Goal: Transaction & Acquisition: Obtain resource

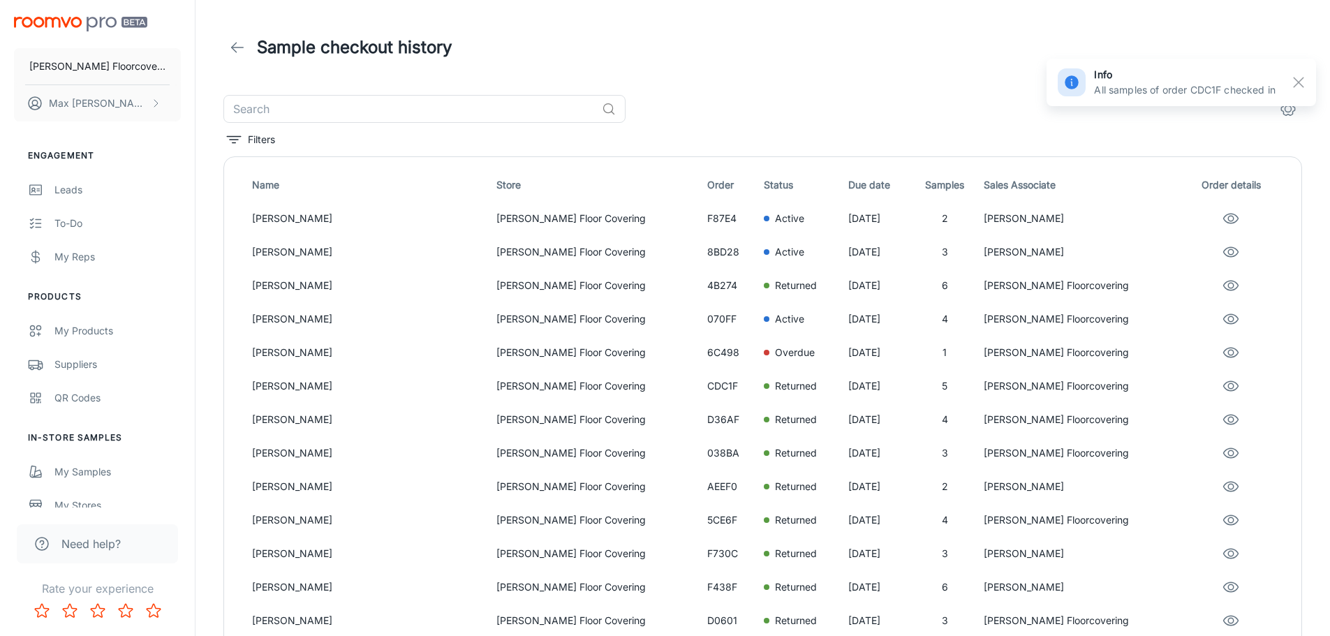
click at [1300, 80] on line "button" at bounding box center [1299, 82] width 10 height 10
click at [982, 88] on header "Sample checkout history" at bounding box center [763, 47] width 1112 height 95
click at [838, 87] on header "Sample checkout history" at bounding box center [763, 47] width 1112 height 95
click at [248, 52] on link at bounding box center [237, 48] width 28 height 28
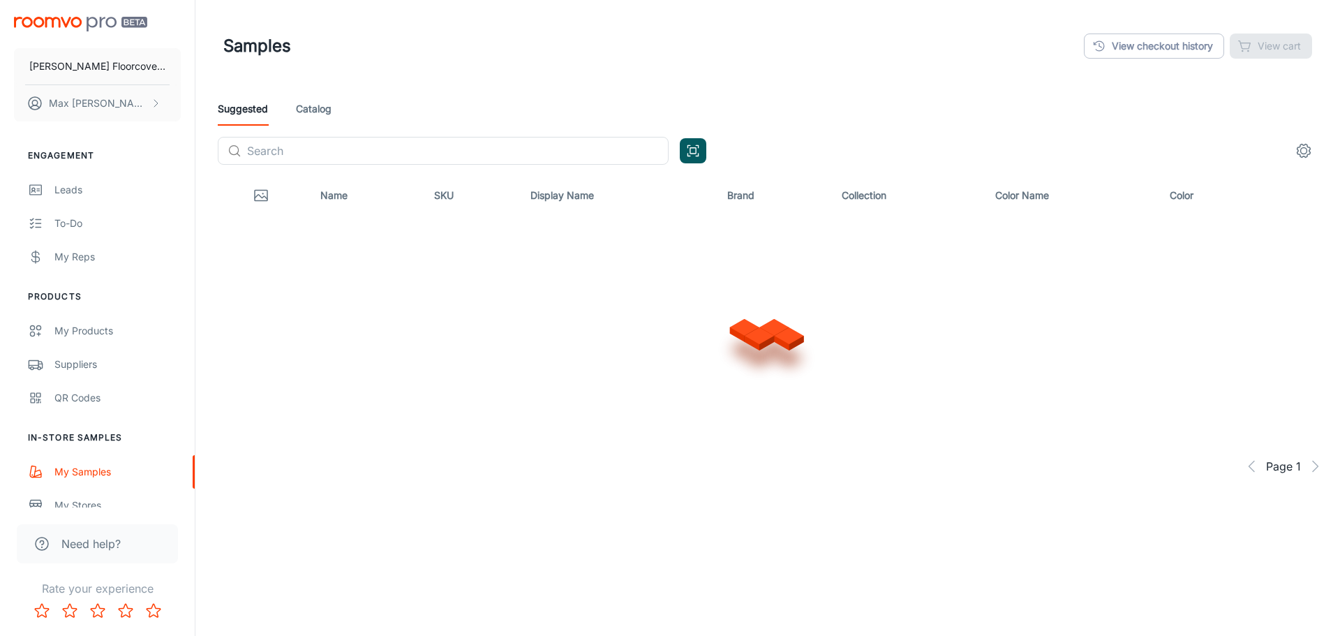
click at [464, 87] on header "Samples View checkout history View cart" at bounding box center [768, 46] width 1123 height 92
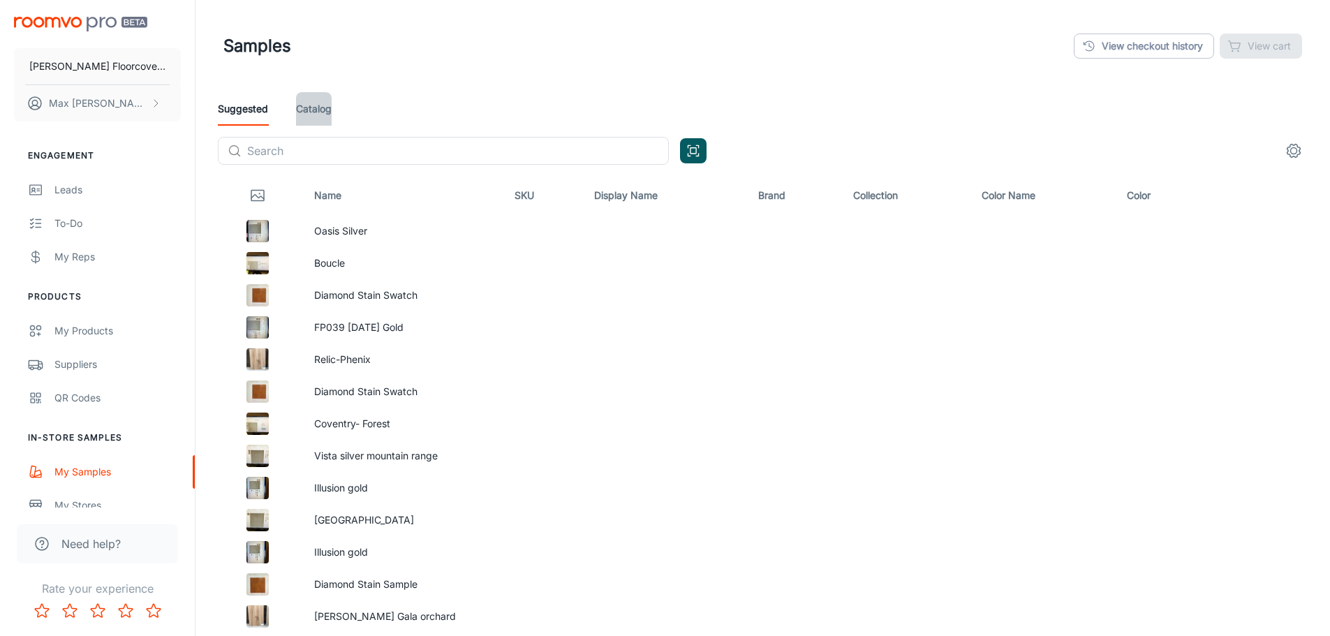
click at [306, 114] on link "Catalog" at bounding box center [314, 109] width 36 height 34
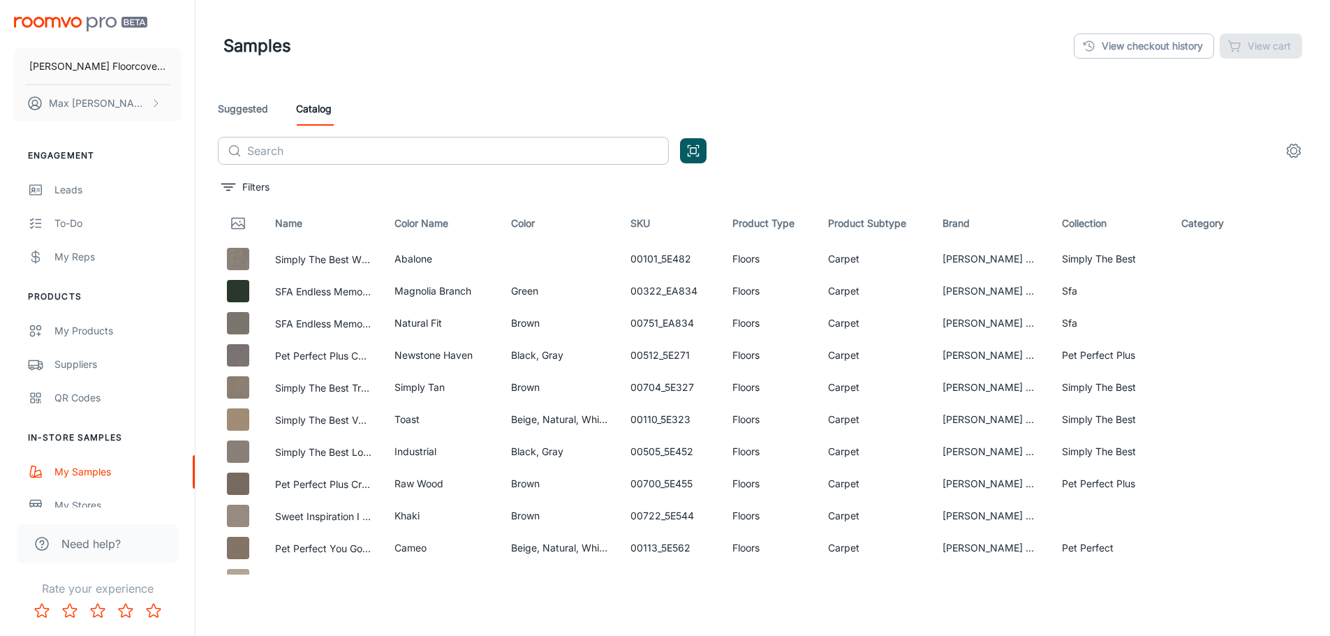
click at [438, 154] on input "text" at bounding box center [458, 151] width 422 height 28
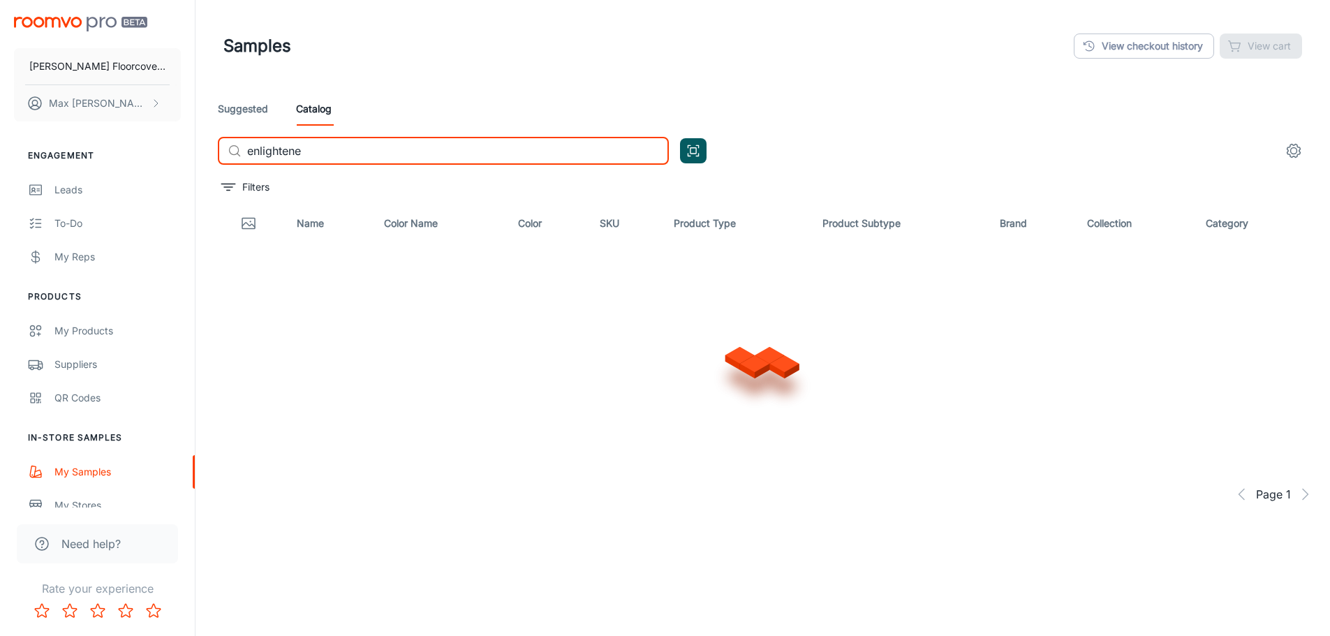
type input "enlightened"
click at [361, 152] on input "enlightened" at bounding box center [458, 151] width 422 height 28
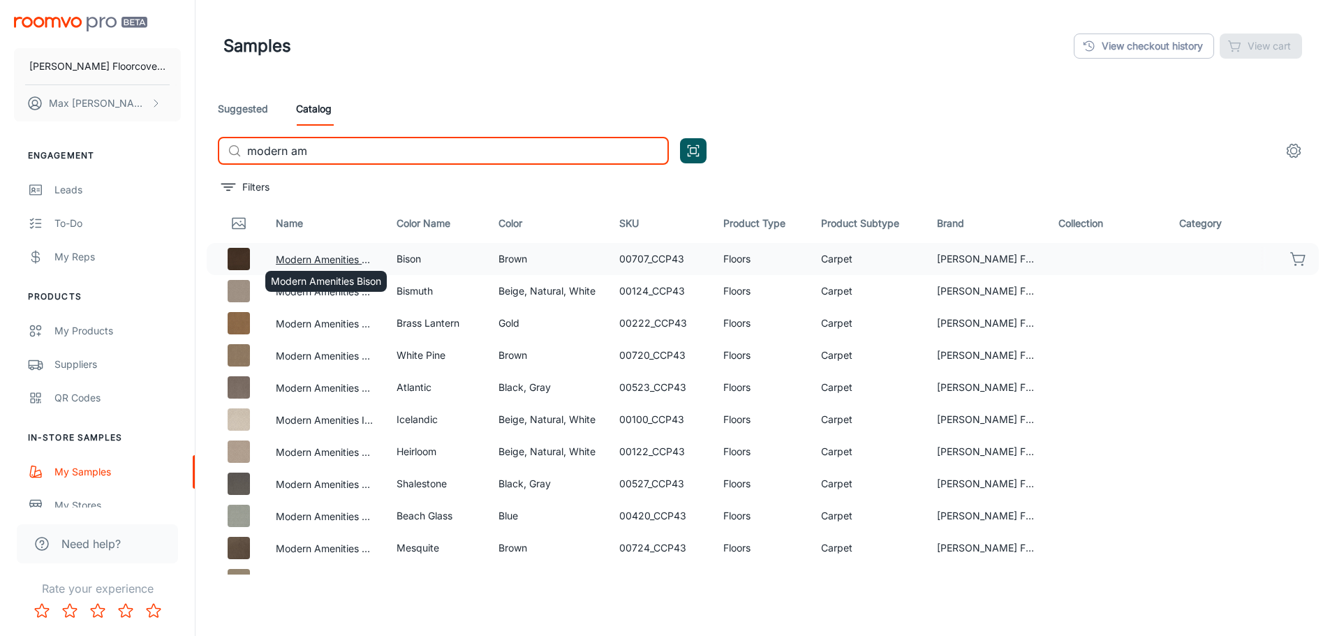
type input "modern am"
click at [339, 260] on button "Modern Amenities Bison" at bounding box center [325, 259] width 98 height 15
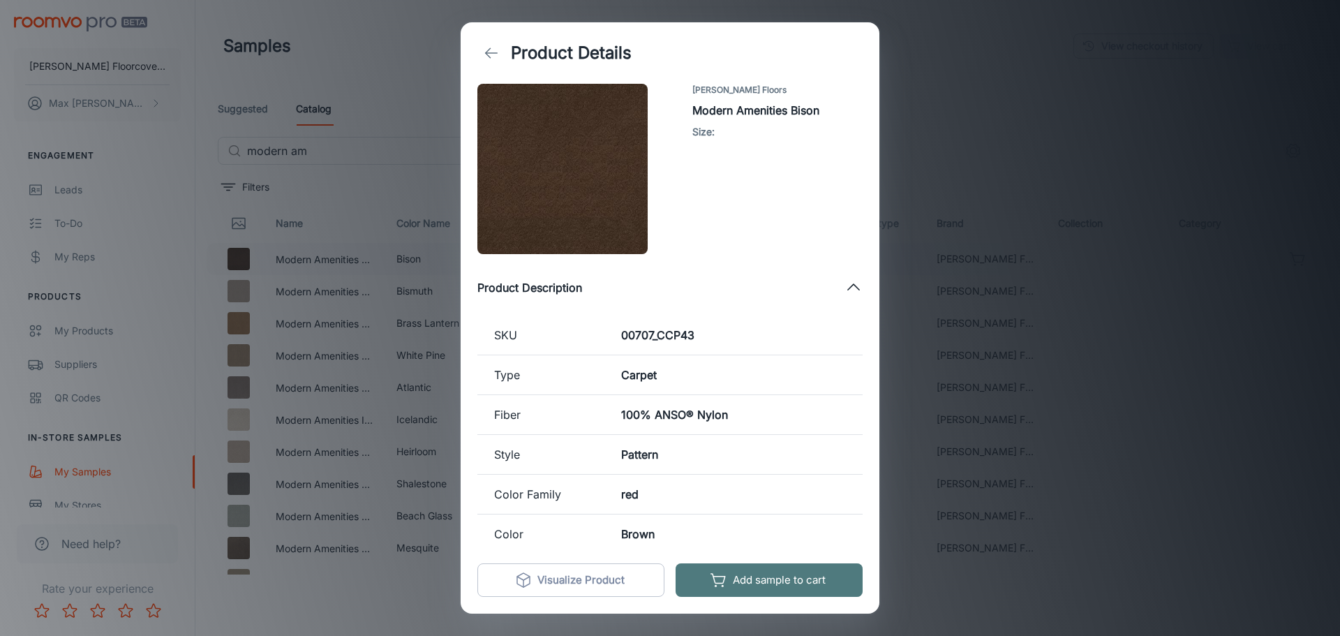
click at [778, 586] on button "Add sample to cart" at bounding box center [769, 580] width 187 height 34
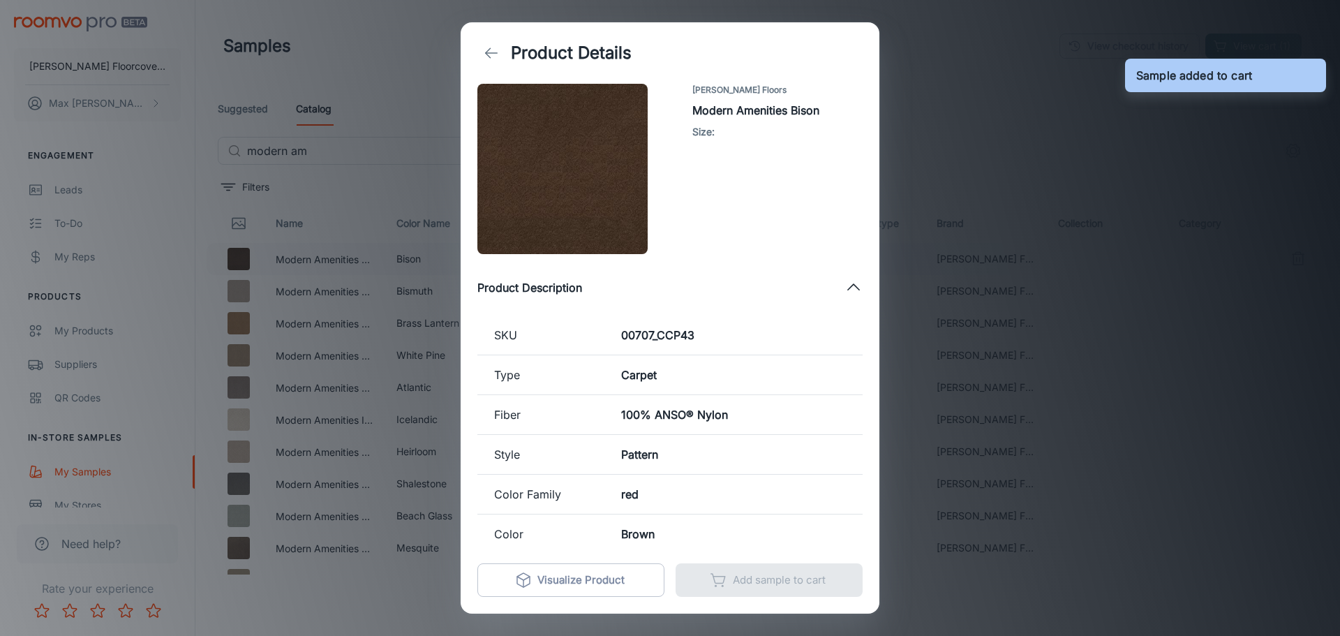
click at [1075, 168] on div "Product Details [PERSON_NAME] Floors Modern Amenities Bison Size : Product Desc…" at bounding box center [670, 318] width 1340 height 636
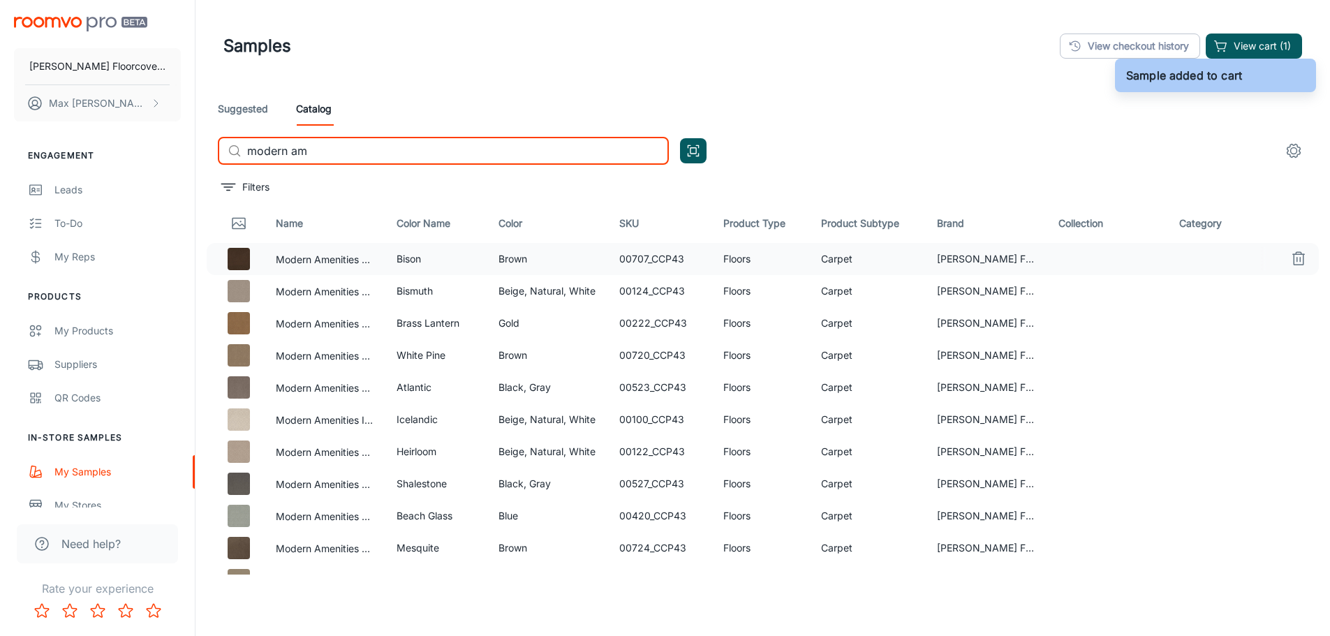
click at [385, 141] on input "modern am" at bounding box center [458, 151] width 422 height 28
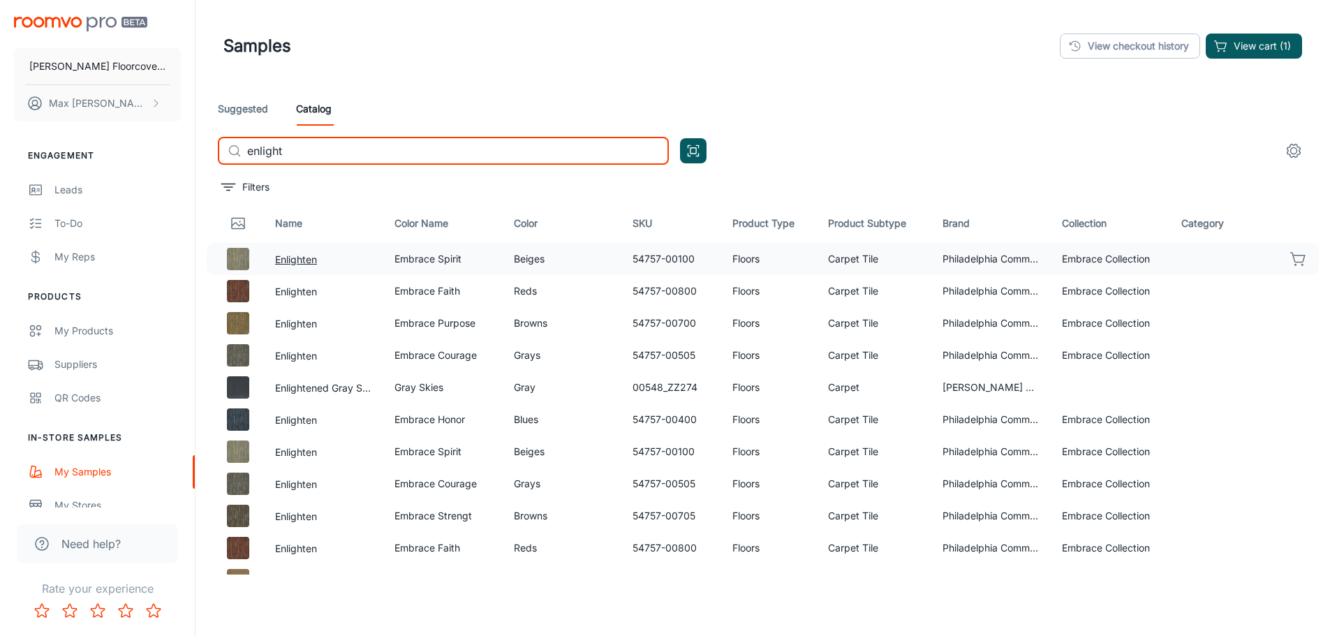
type input "enlight"
click at [292, 262] on button "Enlighten" at bounding box center [296, 259] width 42 height 15
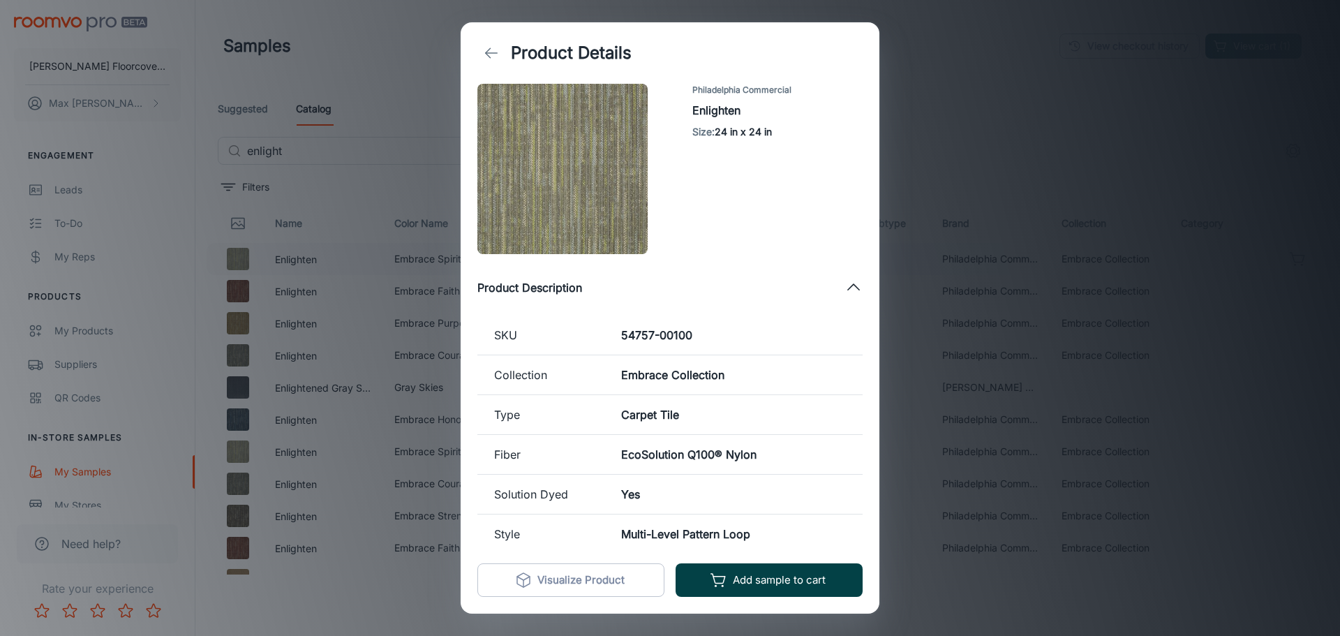
click at [773, 580] on button "Add sample to cart" at bounding box center [769, 580] width 187 height 34
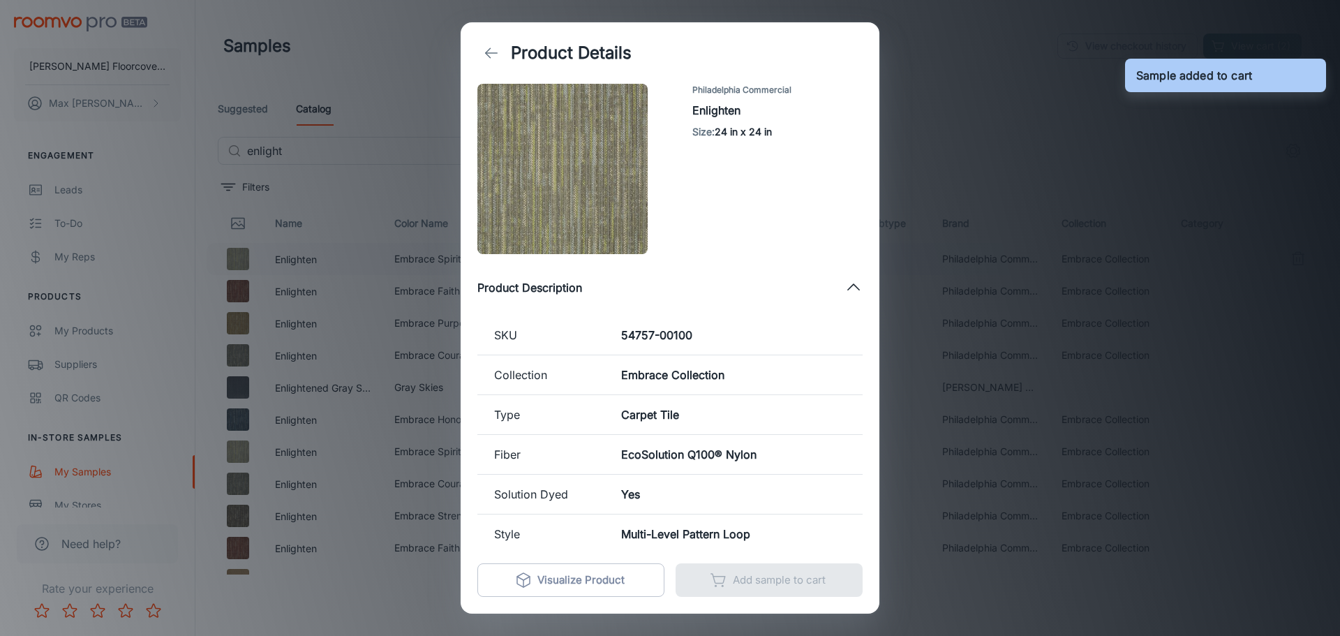
click at [965, 132] on div "Product Details Philadelphia Commercial Enlighten Size : 24 in x 24 in Product …" at bounding box center [670, 318] width 1340 height 636
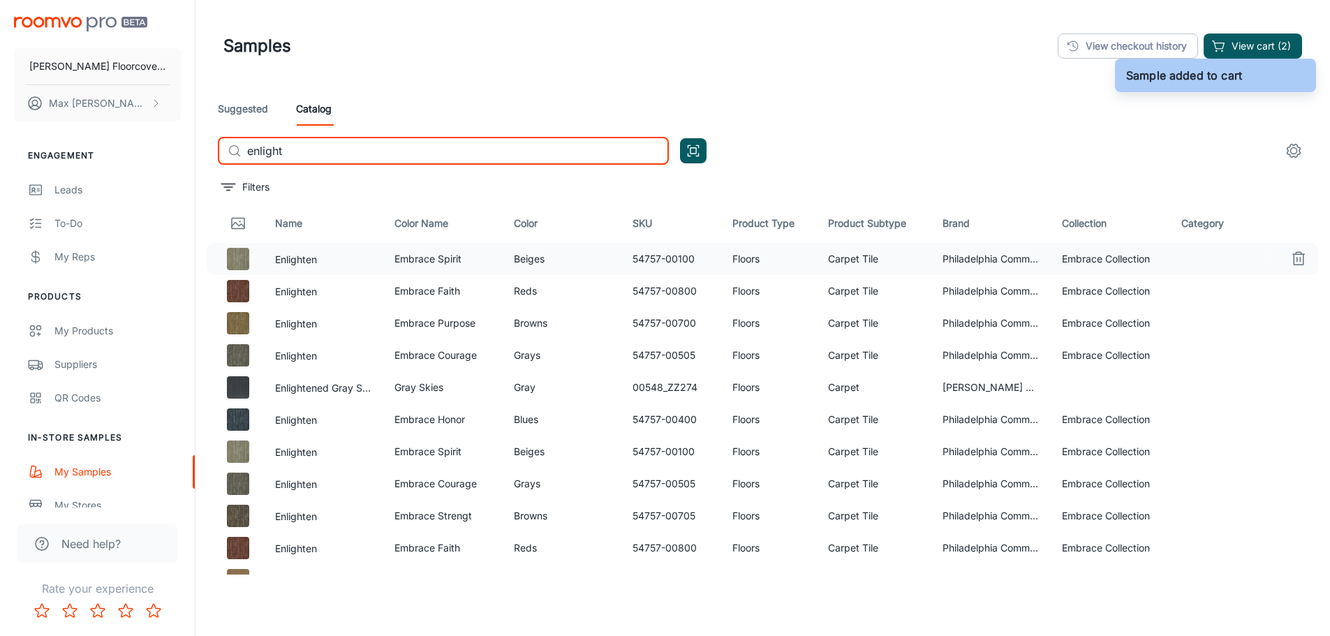
click at [438, 149] on input "enlight" at bounding box center [458, 151] width 422 height 28
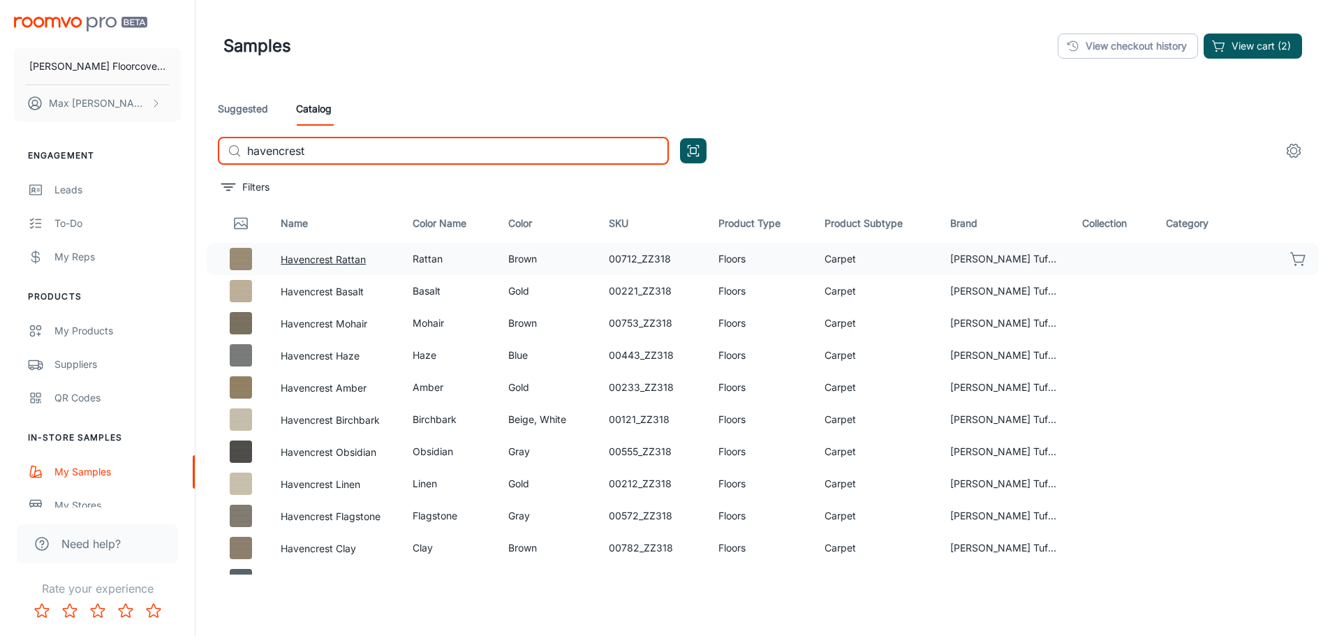
type input "havencrest"
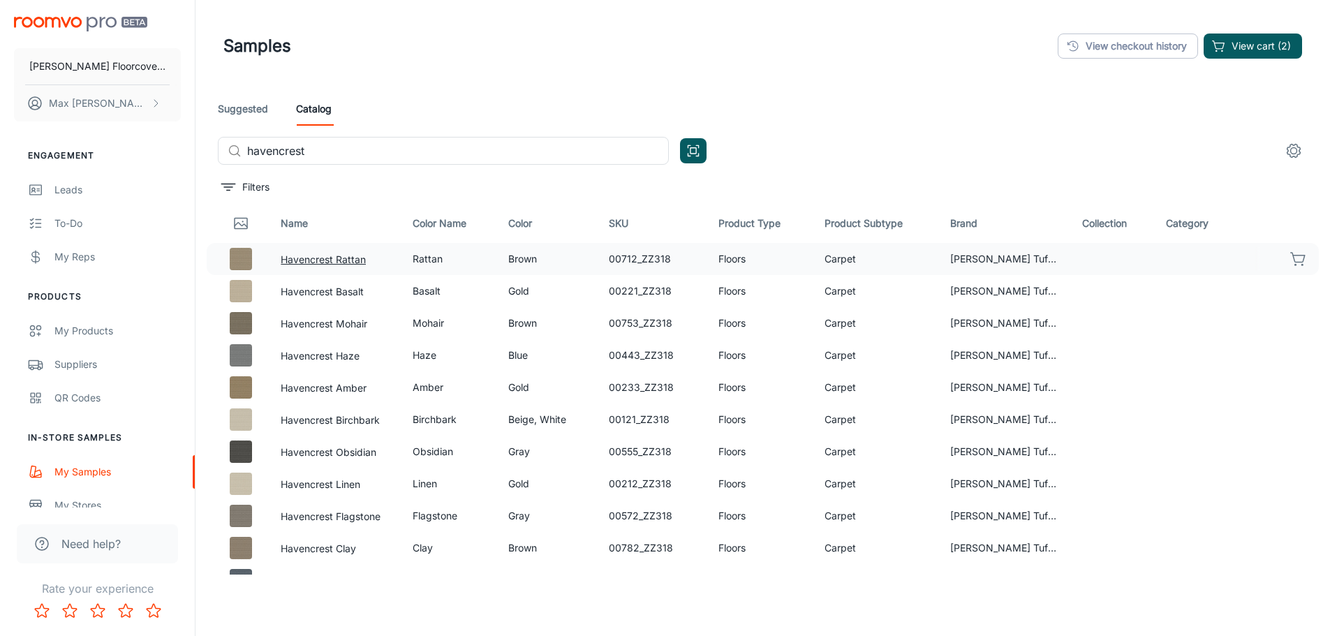
click at [330, 265] on button "Havencrest Rattan" at bounding box center [323, 259] width 85 height 15
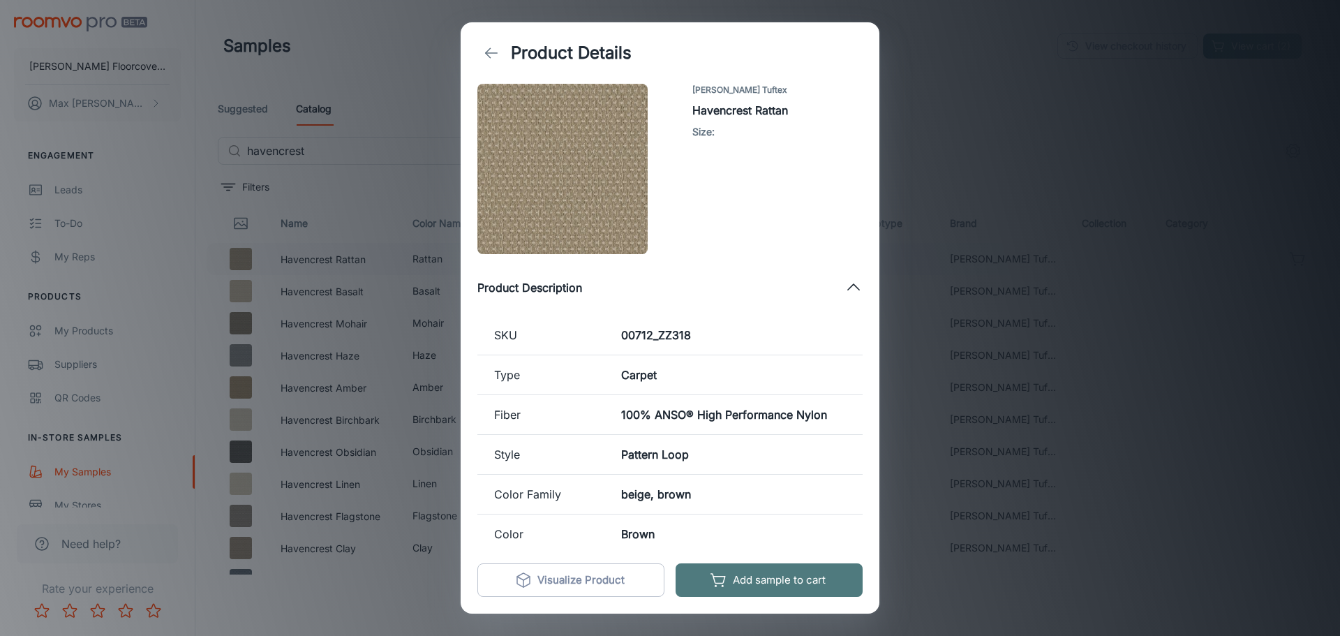
click at [759, 584] on button "Add sample to cart" at bounding box center [769, 580] width 187 height 34
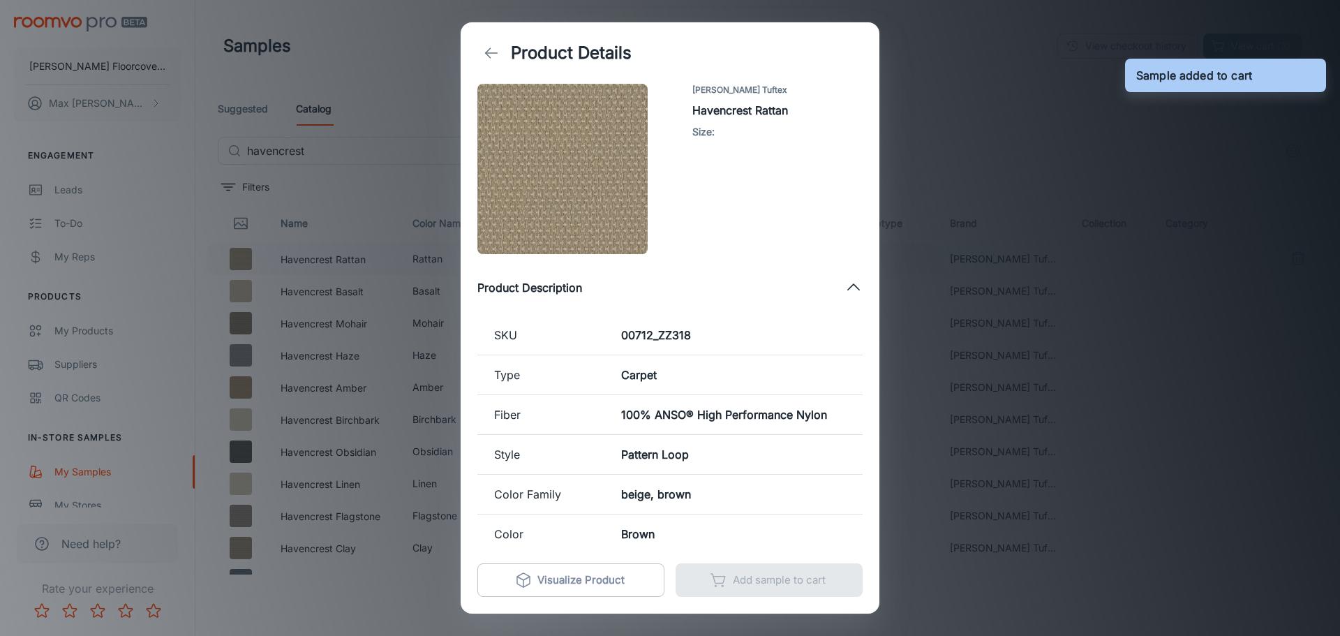
click at [383, 185] on div "Product Details [PERSON_NAME] Tuftex Havencrest Rattan Size : Product Descripti…" at bounding box center [670, 318] width 1340 height 636
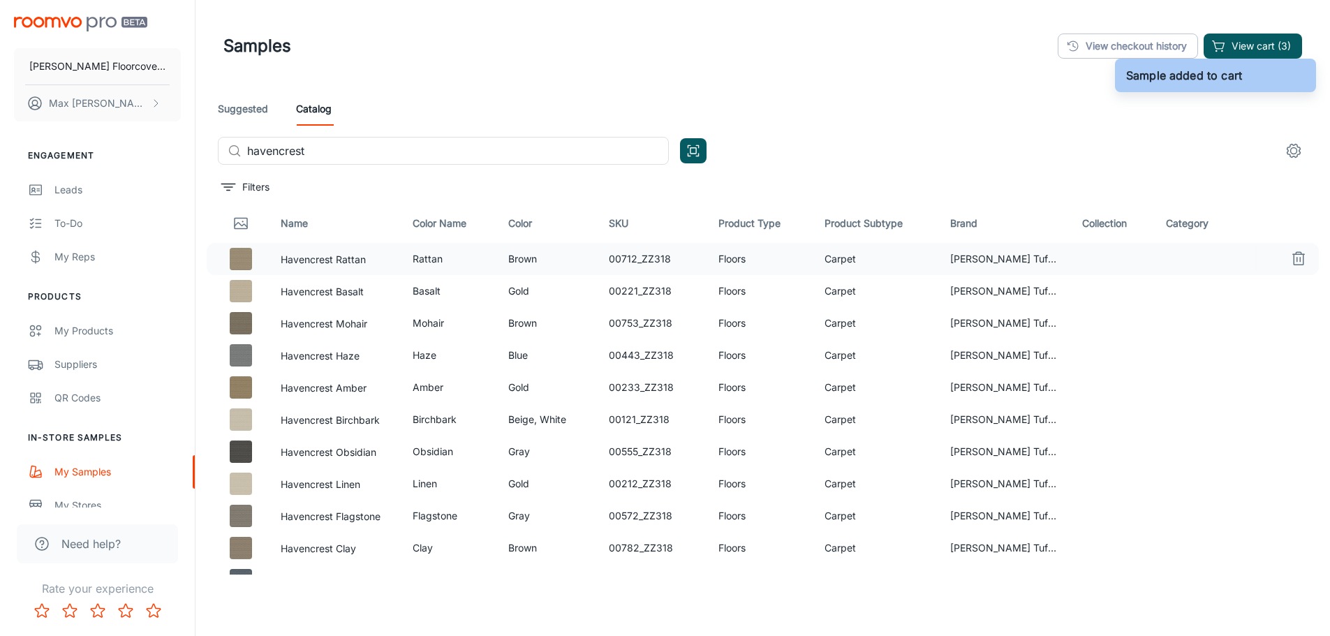
click at [359, 155] on input "havencrest" at bounding box center [458, 151] width 422 height 28
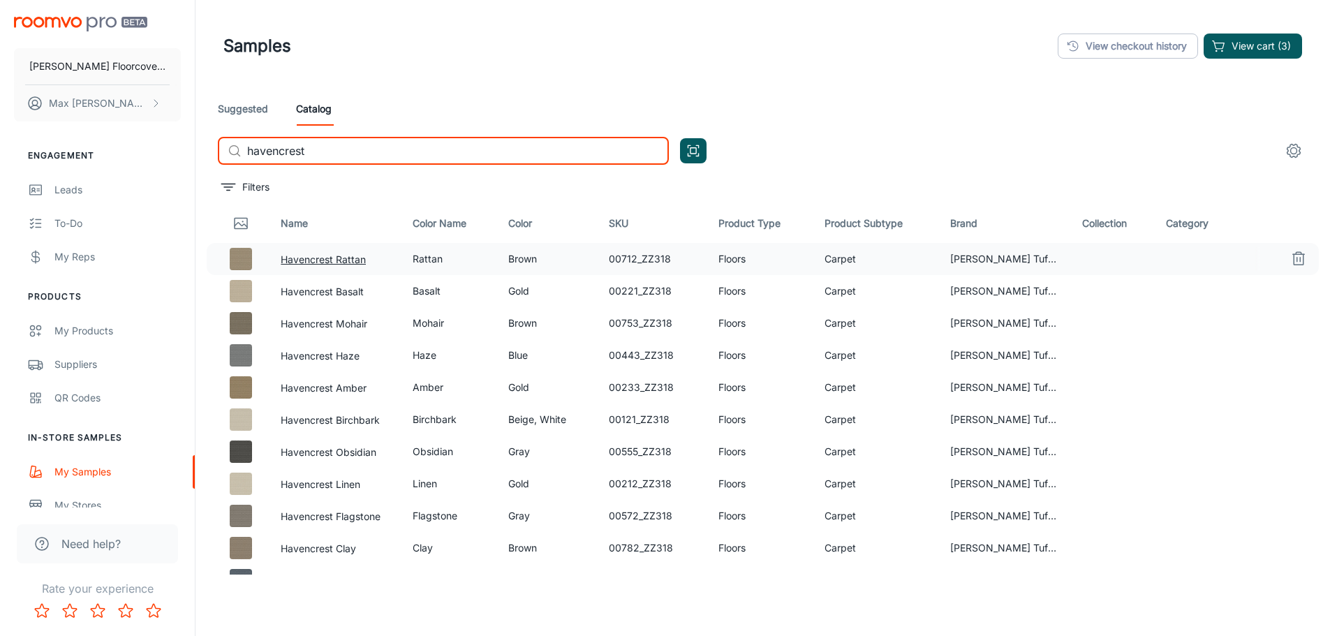
click at [336, 256] on button "Havencrest Rattan" at bounding box center [323, 259] width 85 height 15
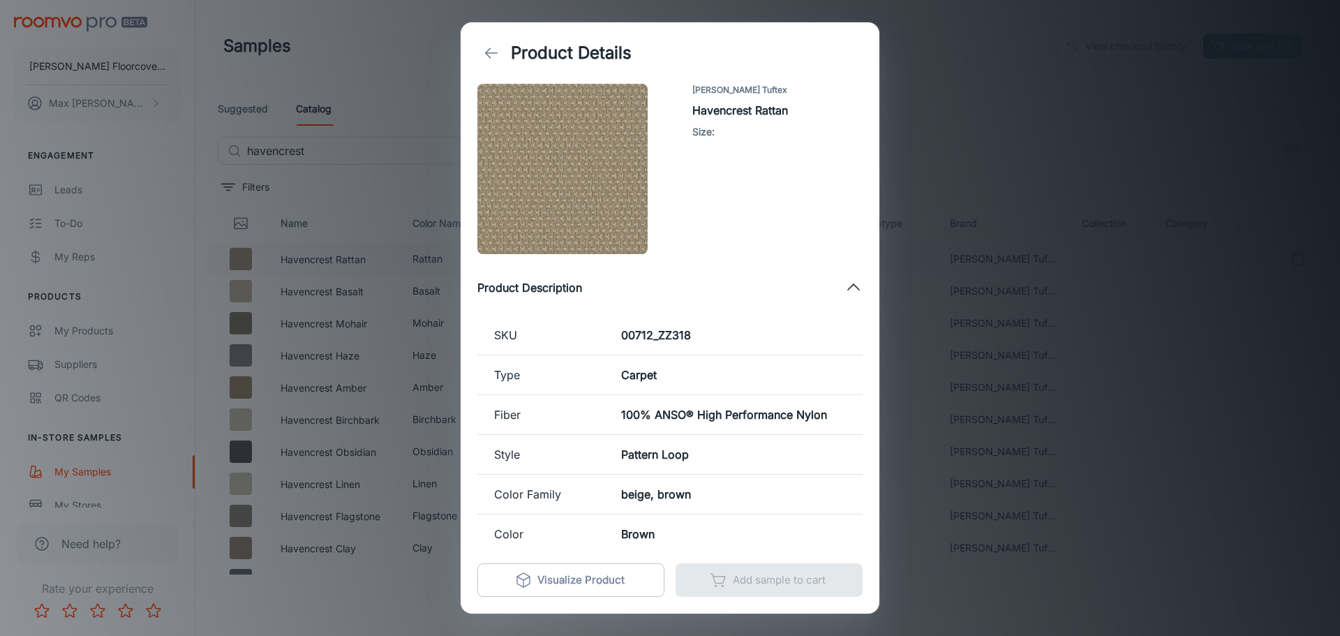
click at [564, 164] on img at bounding box center [563, 169] width 170 height 170
click at [980, 146] on div "Product Details [PERSON_NAME] Tuftex Havencrest Rattan Size : Product Descripti…" at bounding box center [670, 318] width 1340 height 636
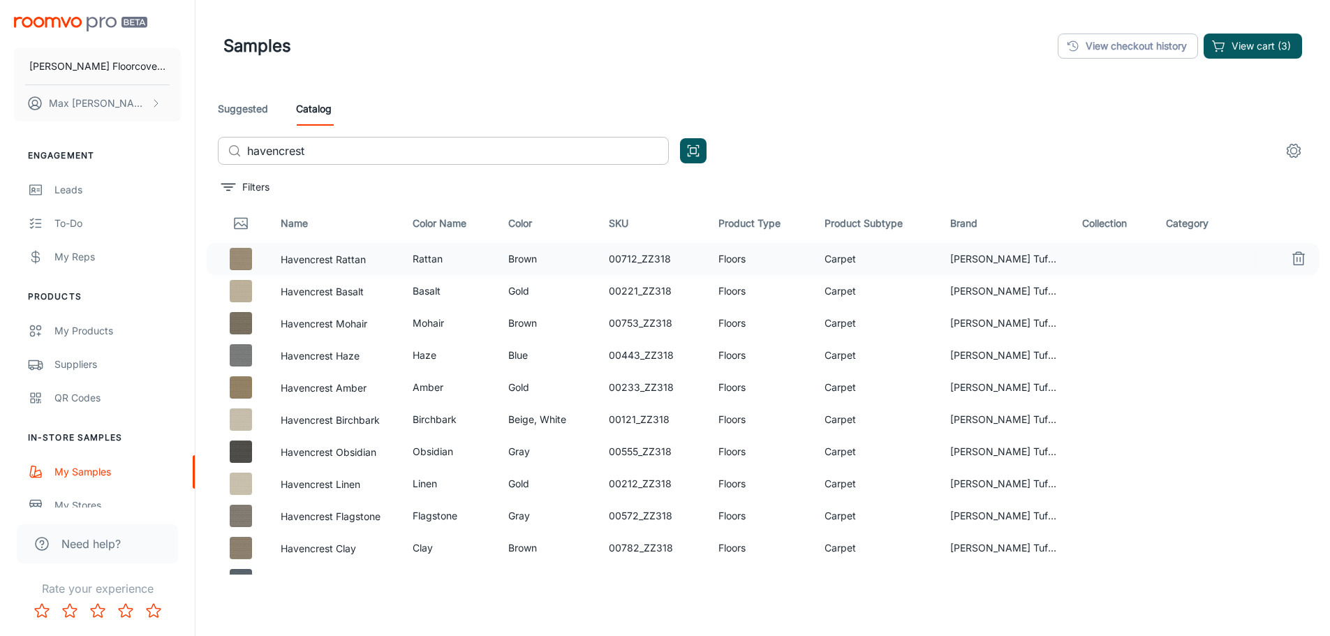
click at [434, 139] on input "havencrest" at bounding box center [458, 151] width 422 height 28
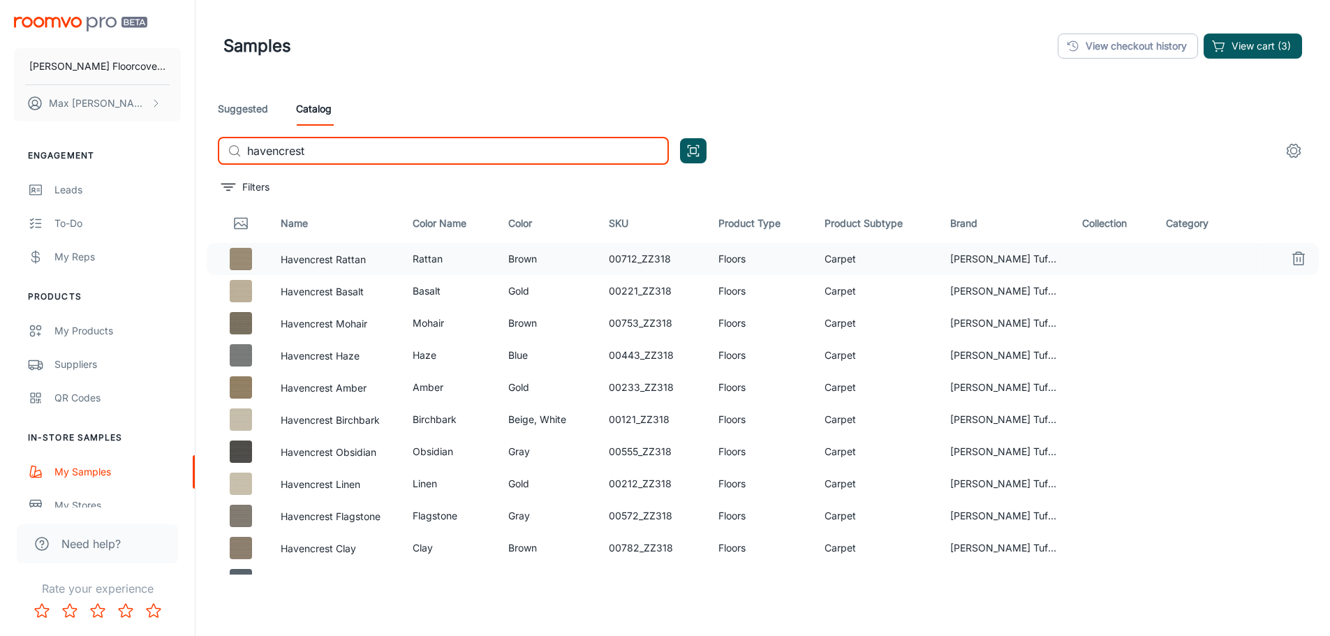
click at [434, 139] on input "havencrest" at bounding box center [458, 151] width 422 height 28
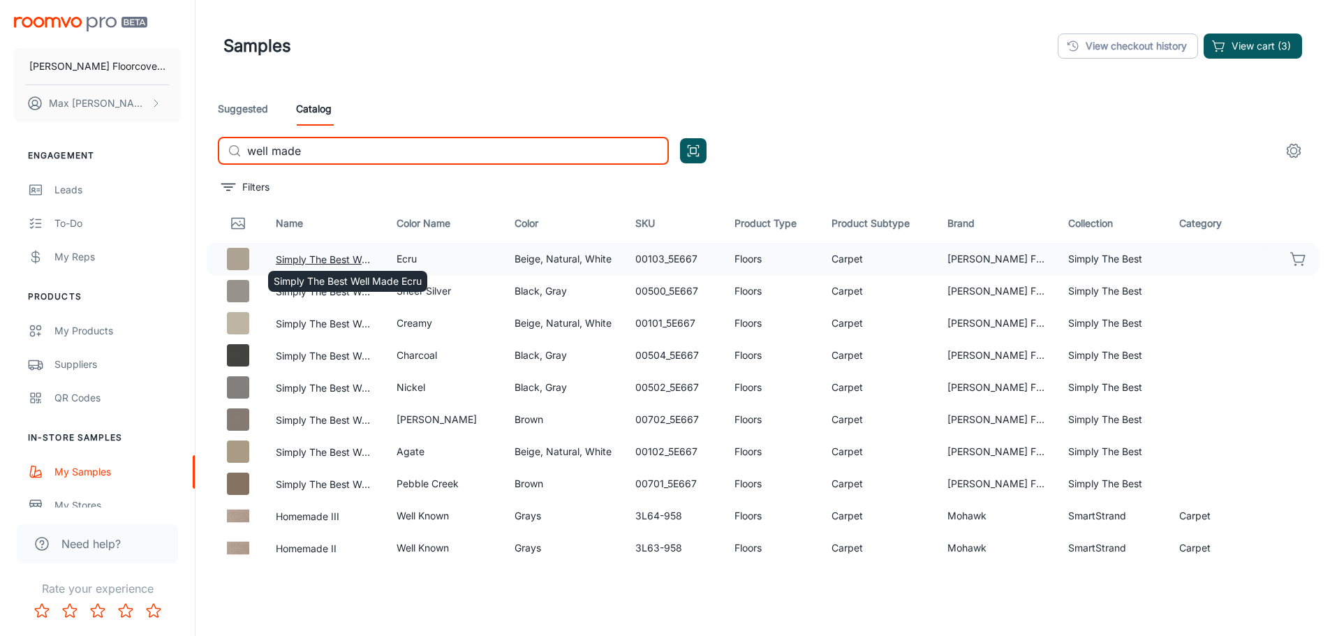
click at [360, 260] on button "Simply The Best Well Made Ecru" at bounding box center [325, 259] width 98 height 15
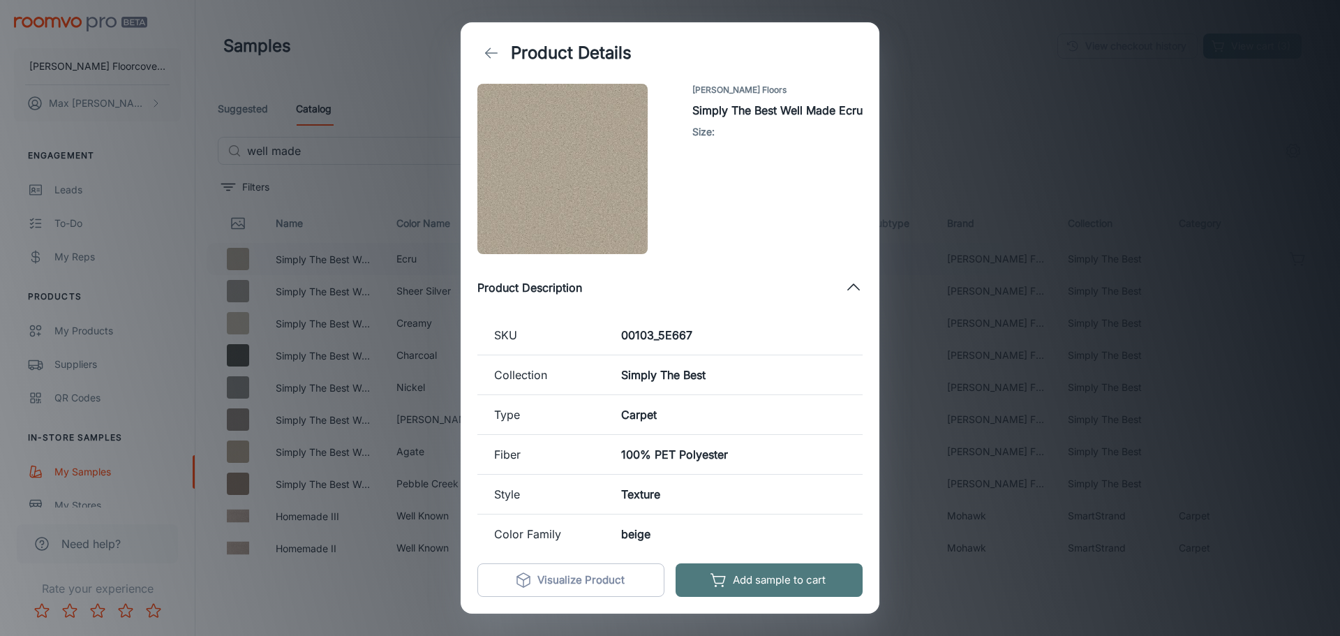
click at [777, 581] on button "Add sample to cart" at bounding box center [769, 580] width 187 height 34
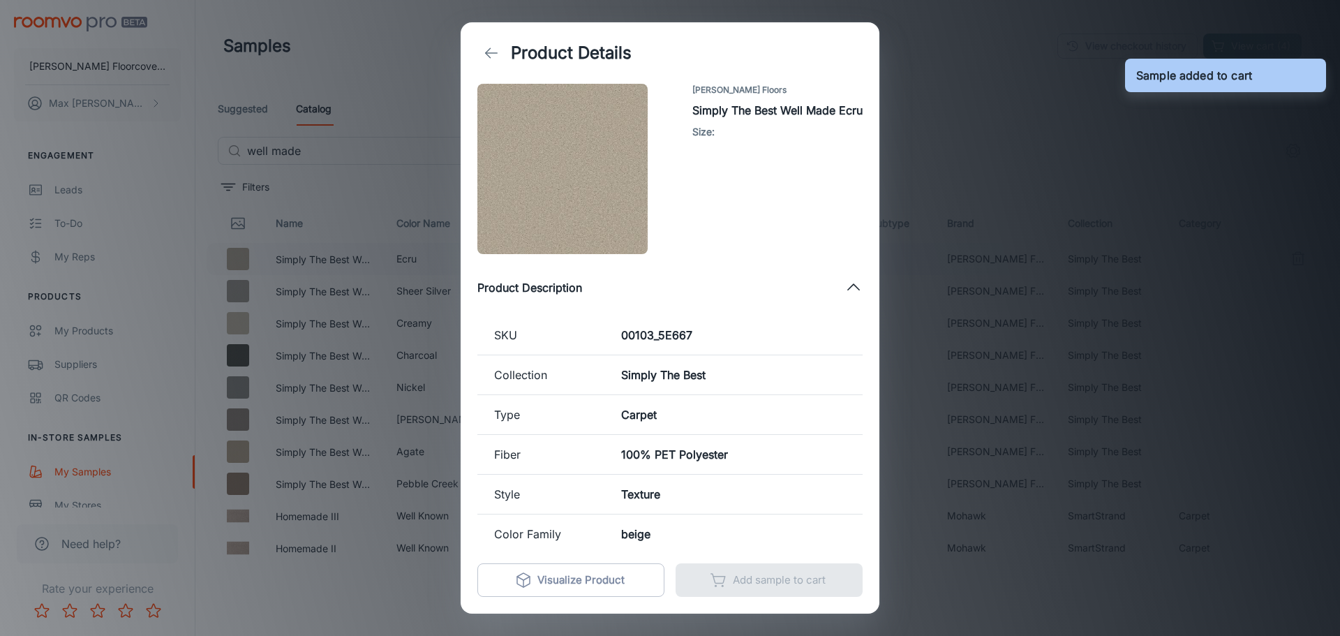
click at [941, 99] on div "Product Details [PERSON_NAME] Floors Simply The Best Well Made Ecru Size : Prod…" at bounding box center [670, 318] width 1340 height 636
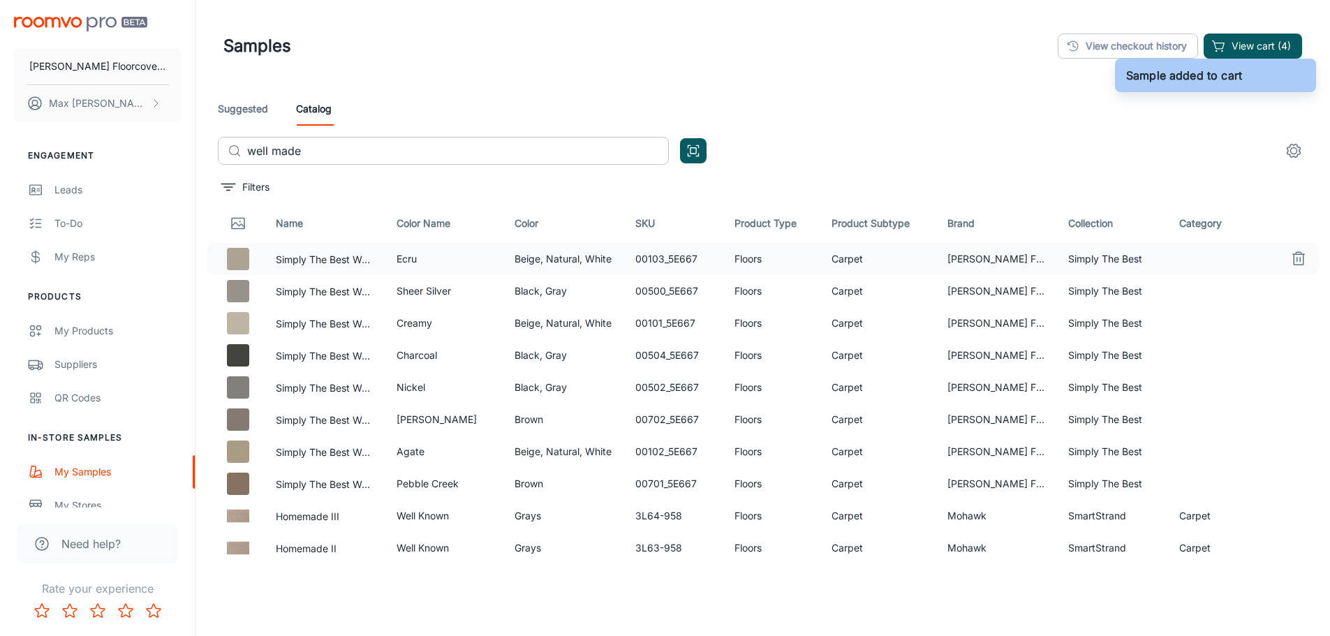
click at [427, 155] on input "well made" at bounding box center [458, 151] width 422 height 28
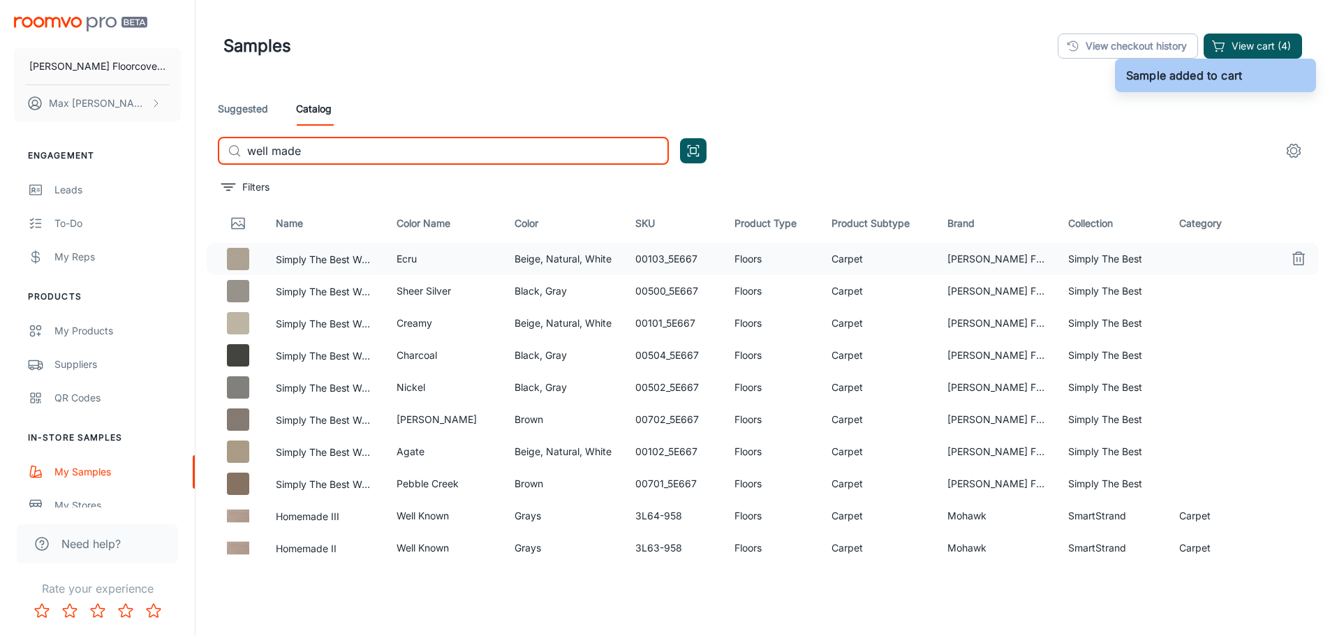
click at [427, 155] on input "well made" at bounding box center [458, 151] width 422 height 28
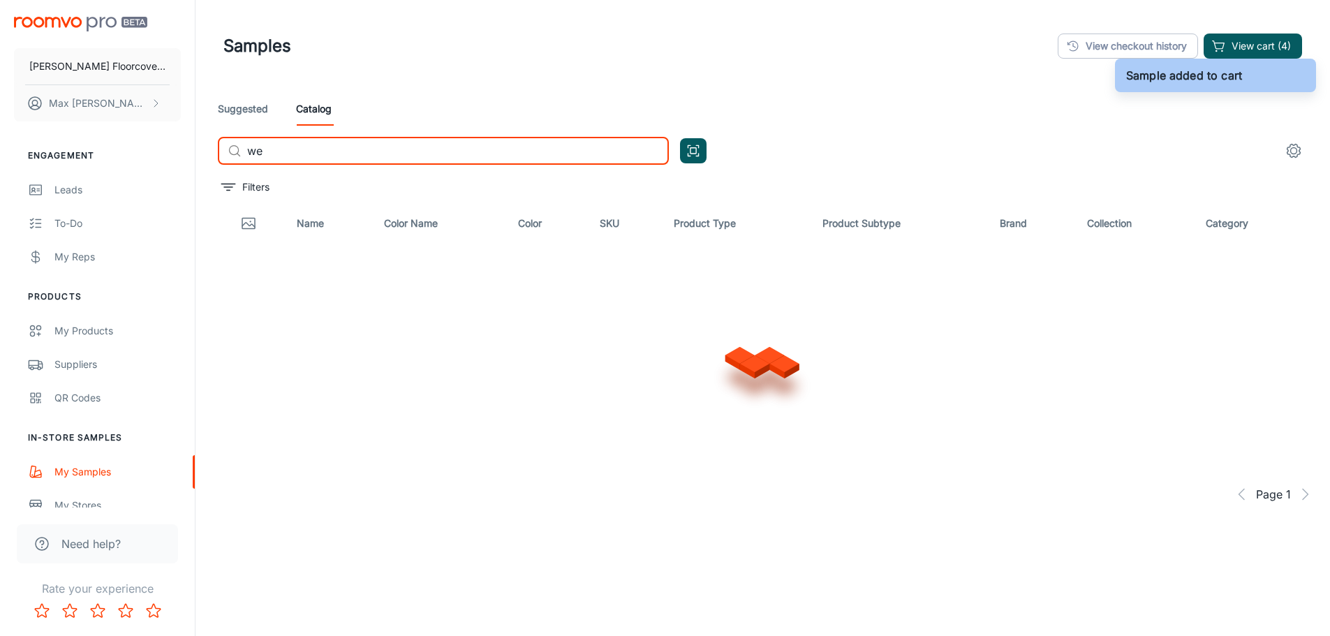
type input "w"
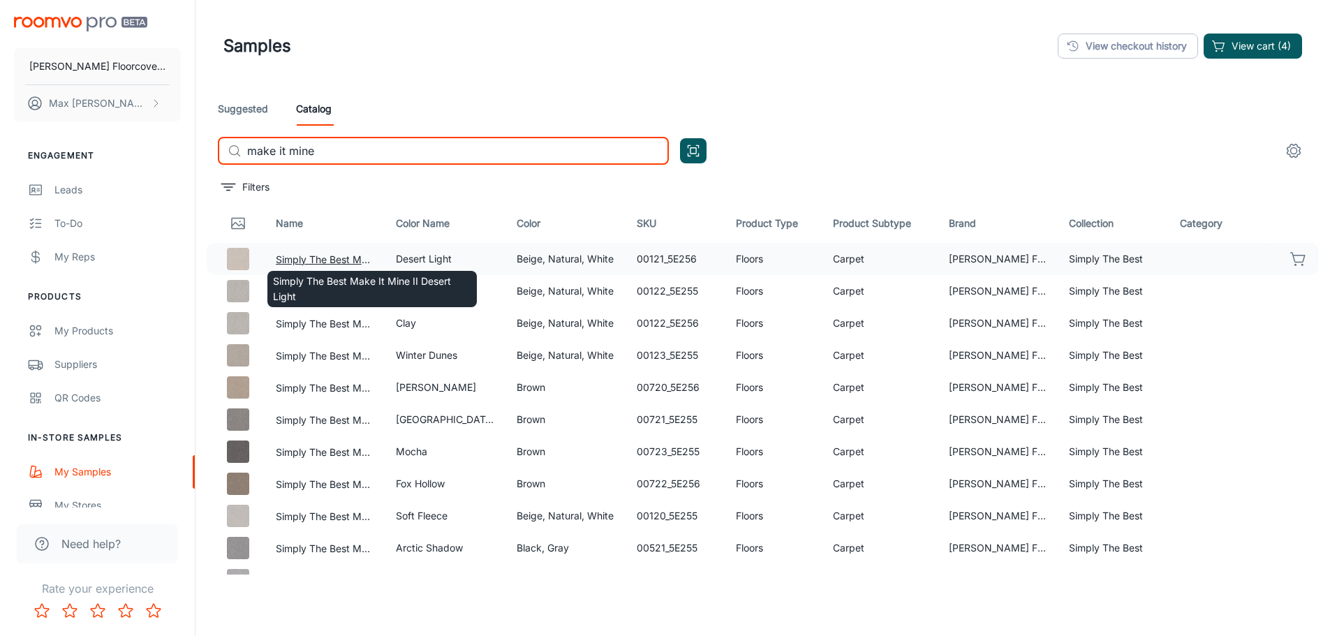
type input "make it mine"
click at [351, 259] on button "Simply The Best Make It Mine II Desert Light" at bounding box center [325, 259] width 98 height 15
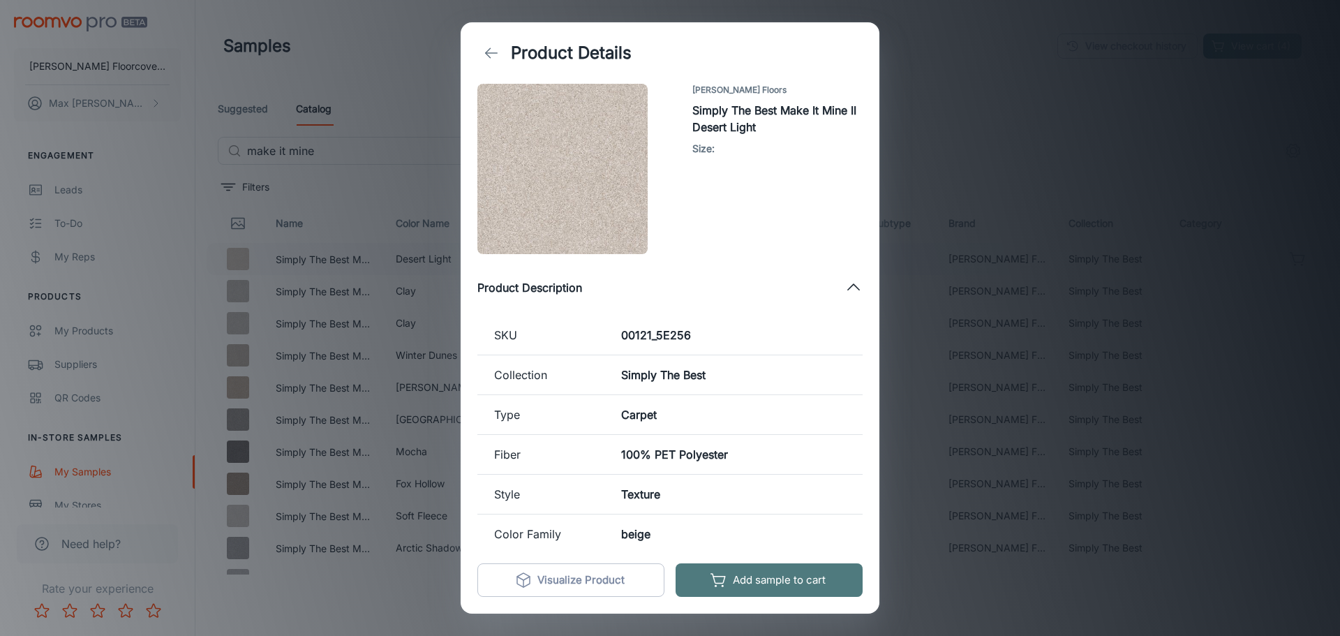
click at [791, 580] on button "Add sample to cart" at bounding box center [769, 580] width 187 height 34
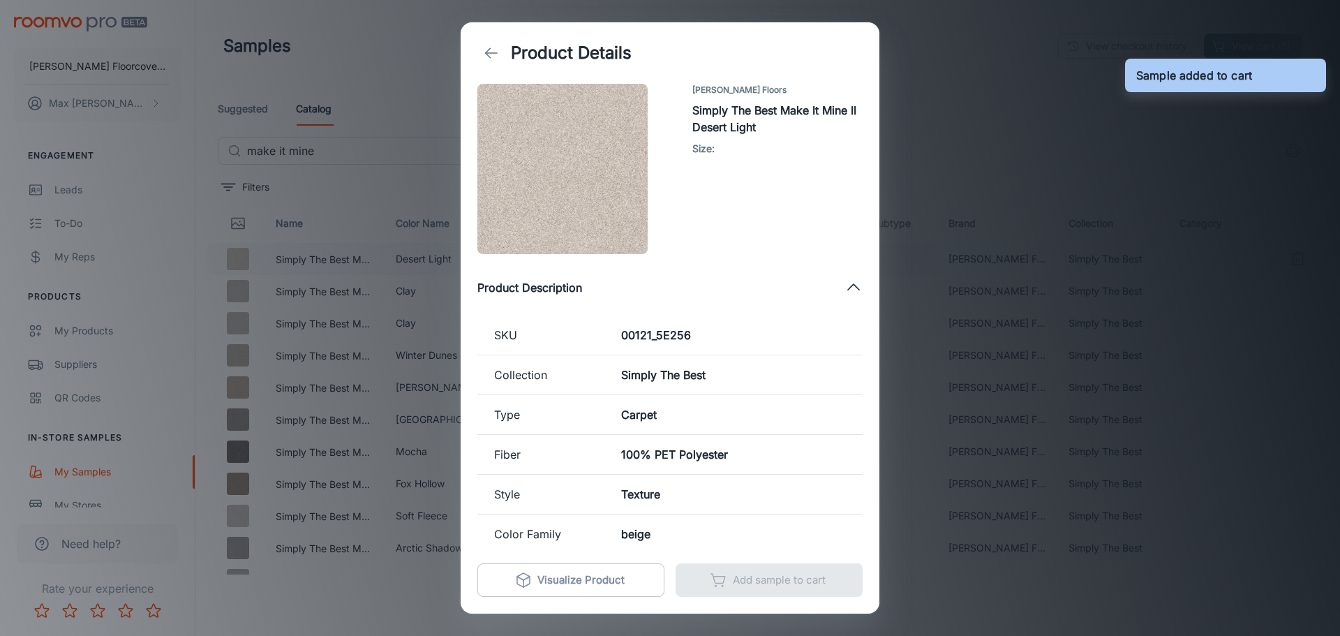
click at [976, 142] on div "Product Details [PERSON_NAME] Floors Simply The Best Make It Mine II Desert Lig…" at bounding box center [670, 318] width 1340 height 636
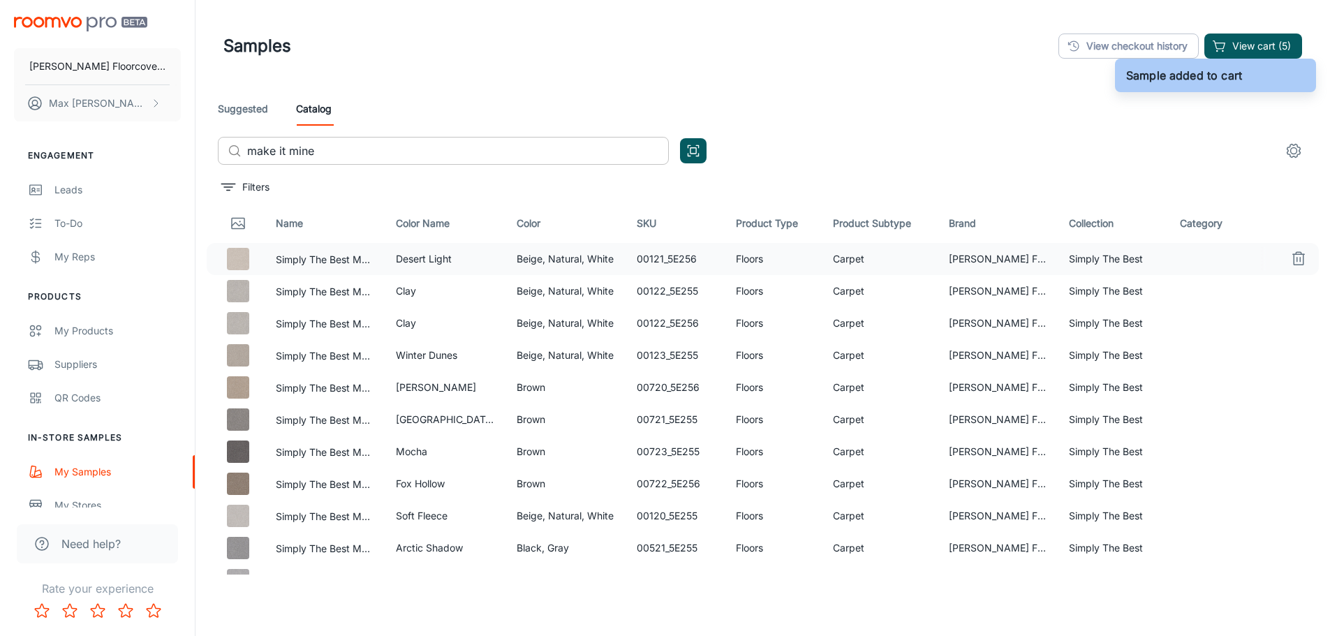
click at [473, 160] on input "make it mine" at bounding box center [458, 151] width 422 height 28
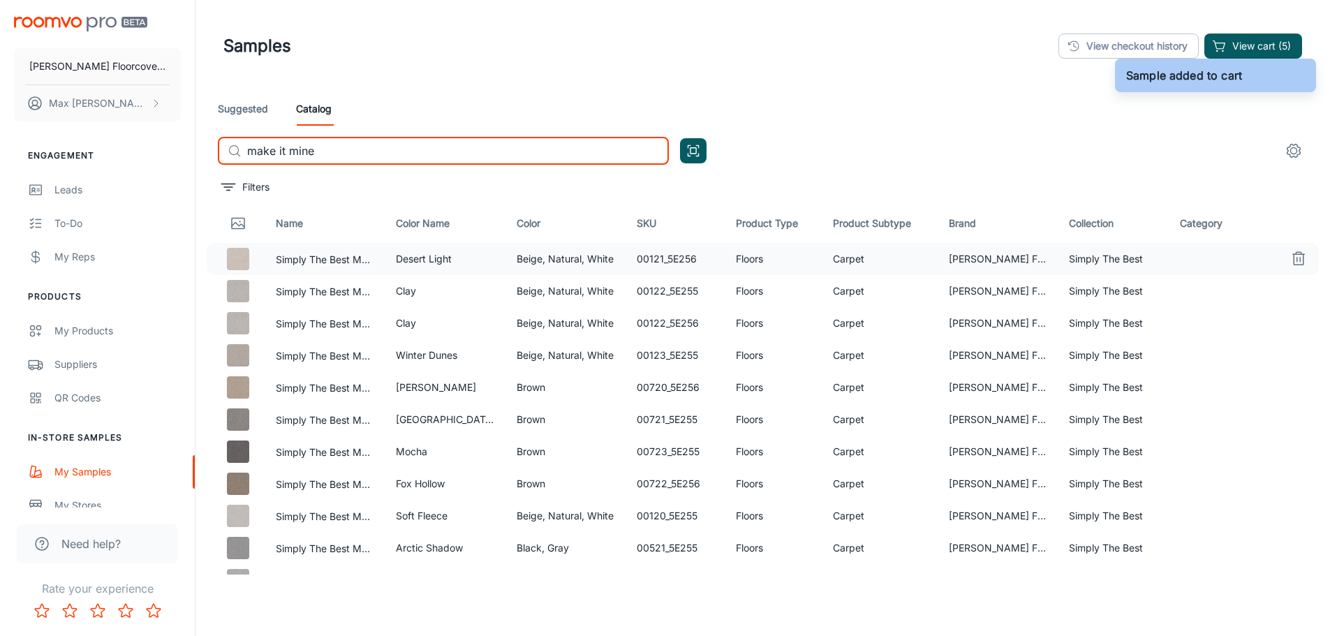
click at [473, 160] on input "make it mine" at bounding box center [458, 151] width 422 height 28
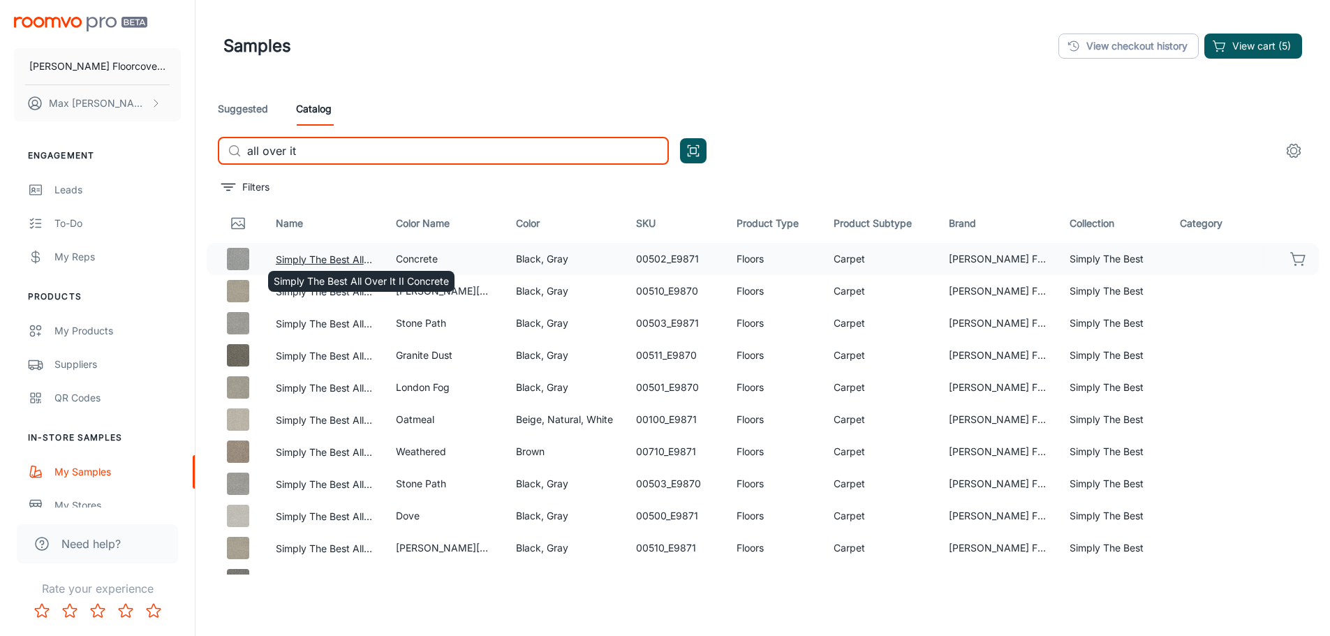
type input "all over it"
click at [350, 256] on button "Simply The Best All Over It II Concrete" at bounding box center [325, 259] width 98 height 15
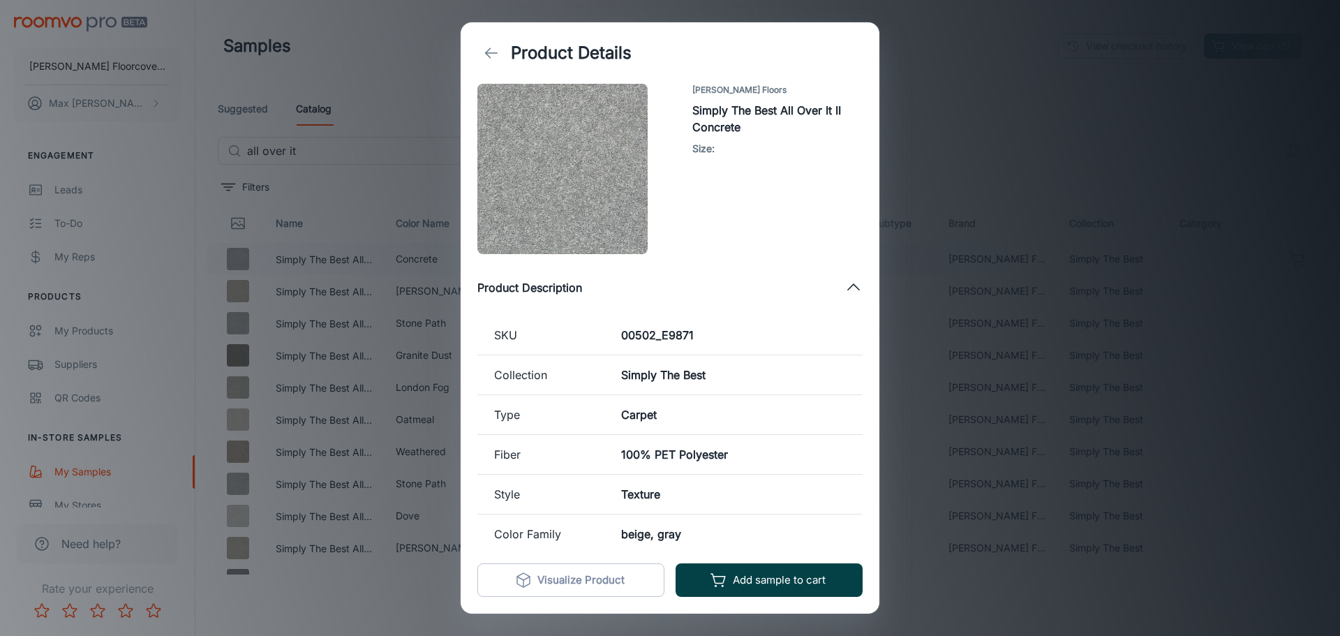
click at [824, 589] on button "Add sample to cart" at bounding box center [769, 580] width 187 height 34
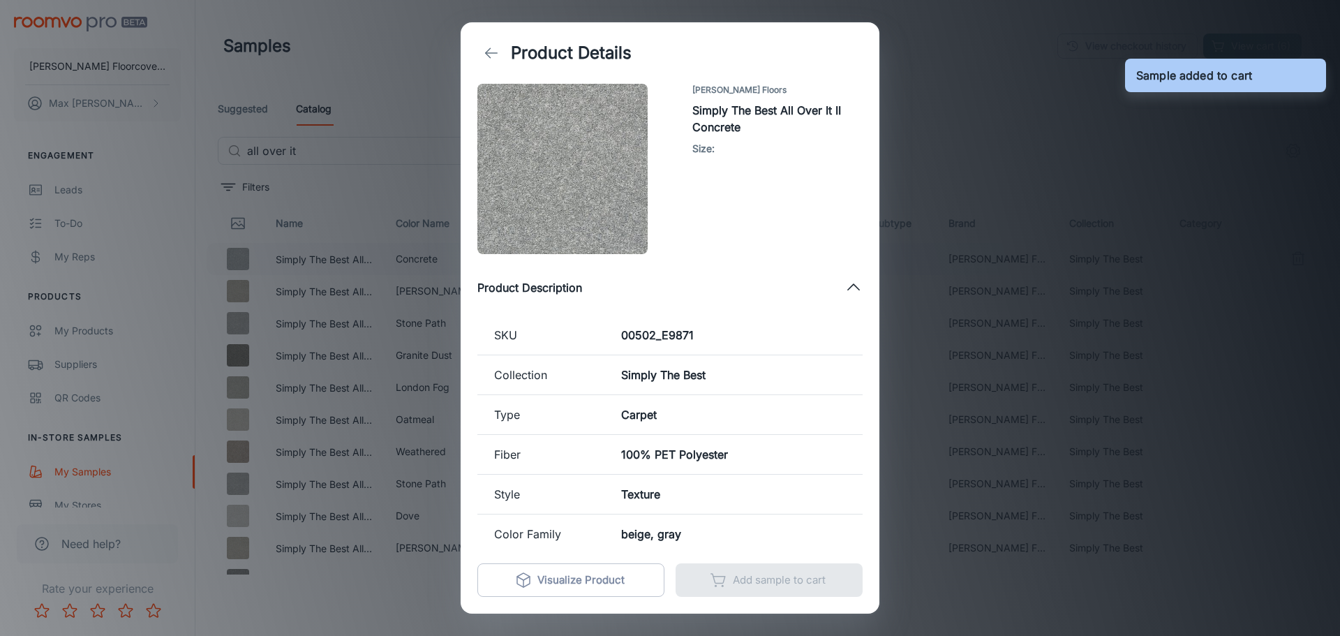
click at [952, 148] on div "Product Details [PERSON_NAME] Floors Simply The Best All Over It II Concrete Si…" at bounding box center [670, 318] width 1340 height 636
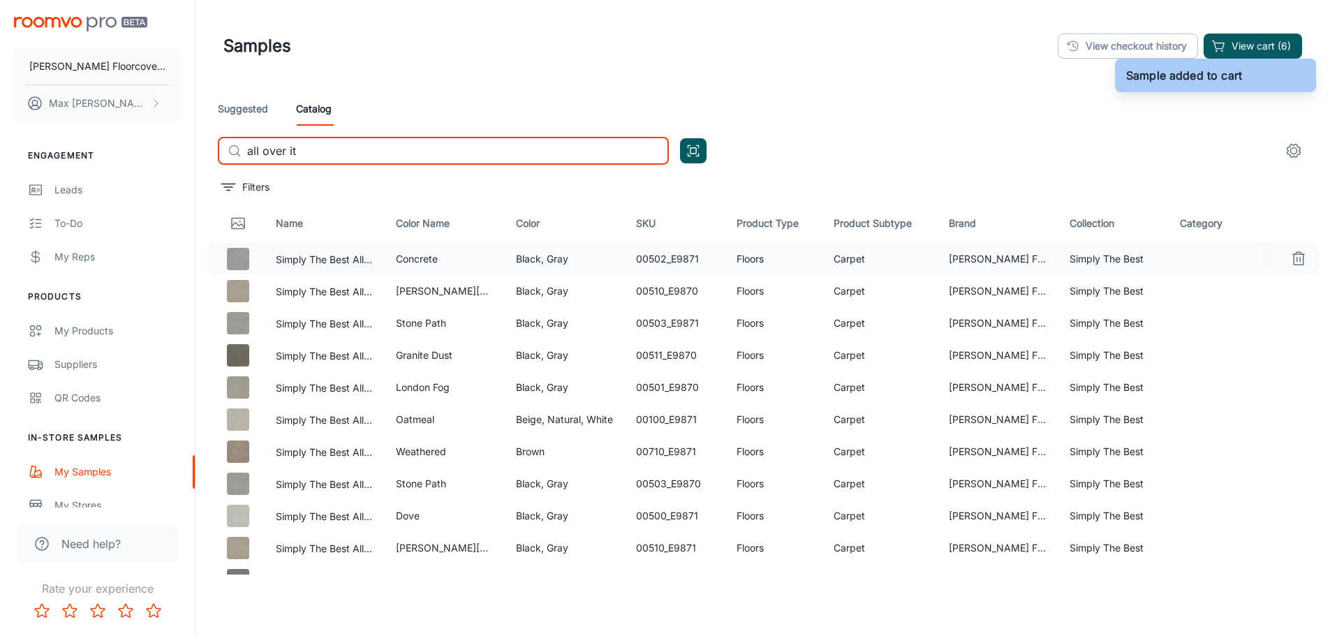
click at [348, 146] on input "all over it" at bounding box center [458, 151] width 422 height 28
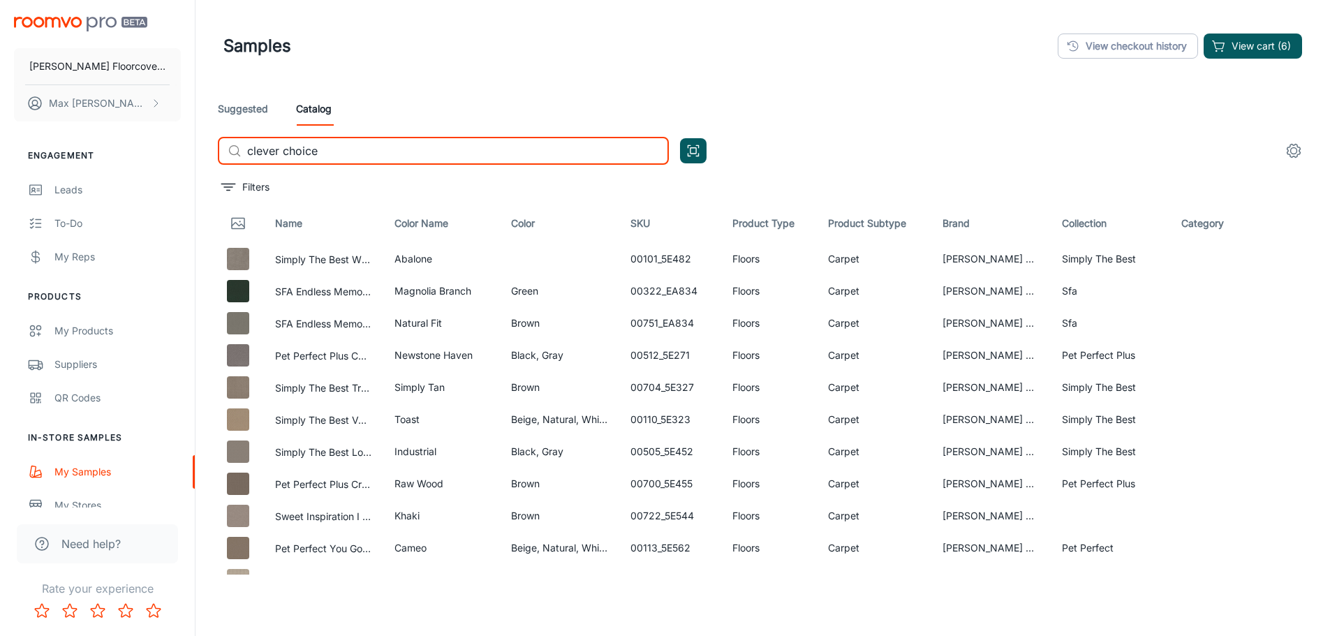
type input "clever choice"
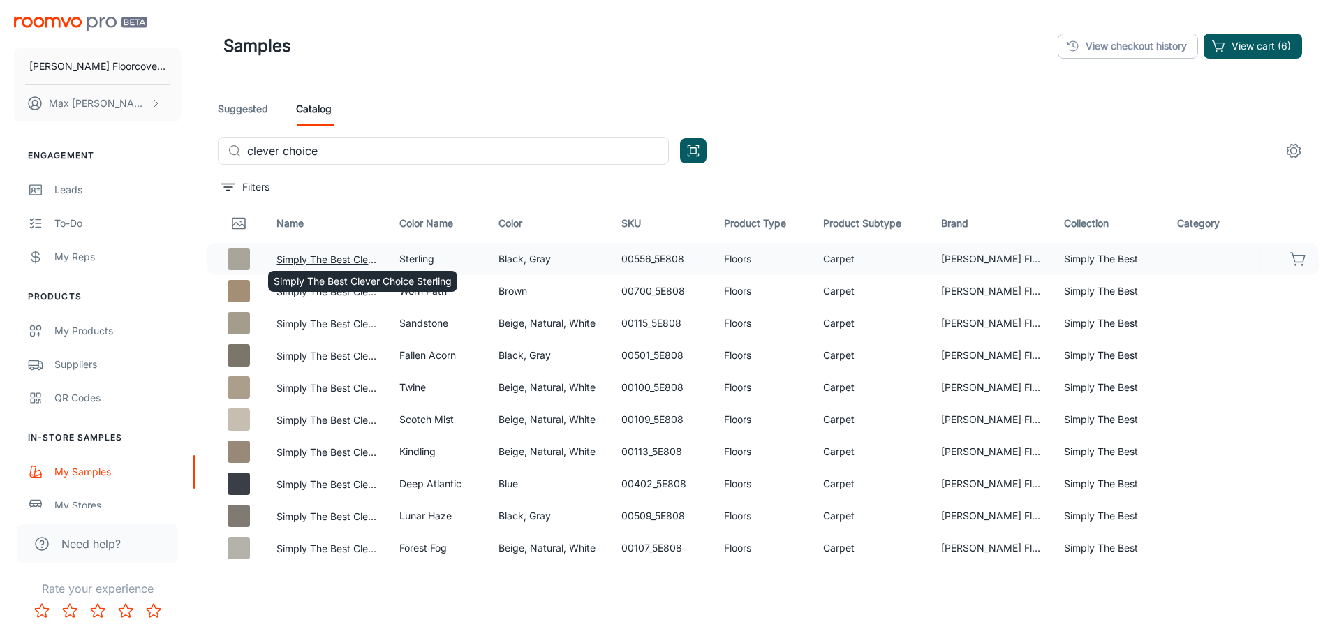
click at [349, 256] on button "Simply The Best Clever Choice Sterling" at bounding box center [326, 259] width 101 height 15
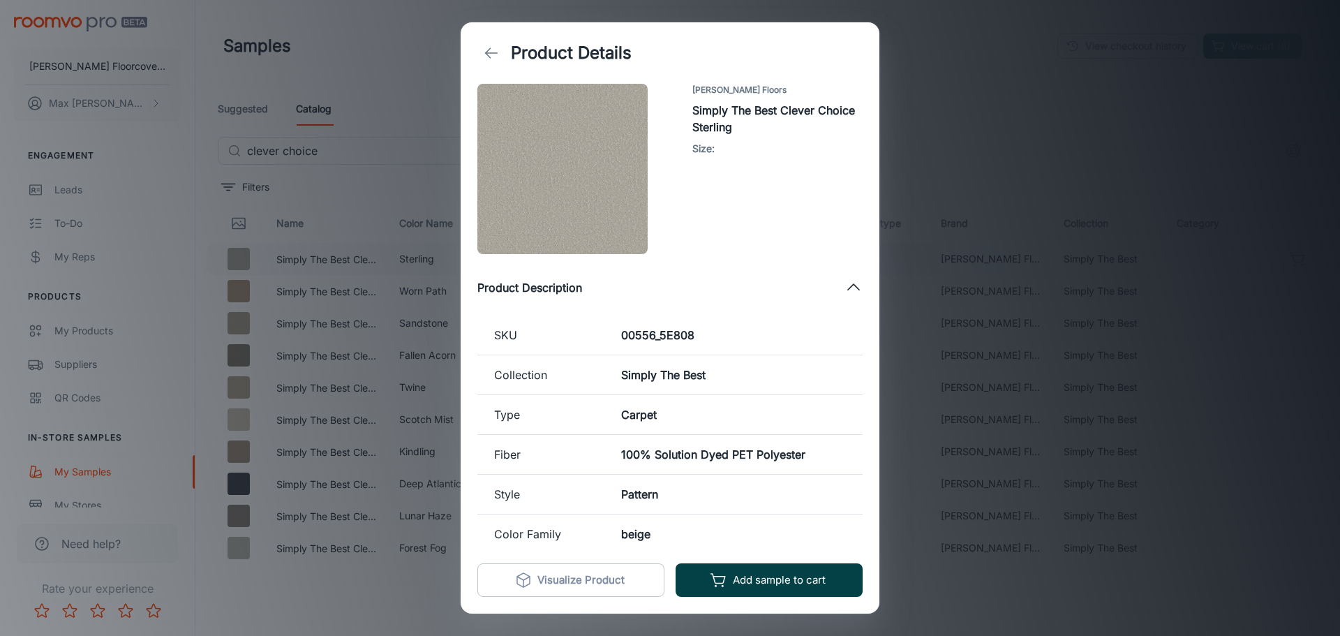
click at [781, 584] on button "Add sample to cart" at bounding box center [769, 580] width 187 height 34
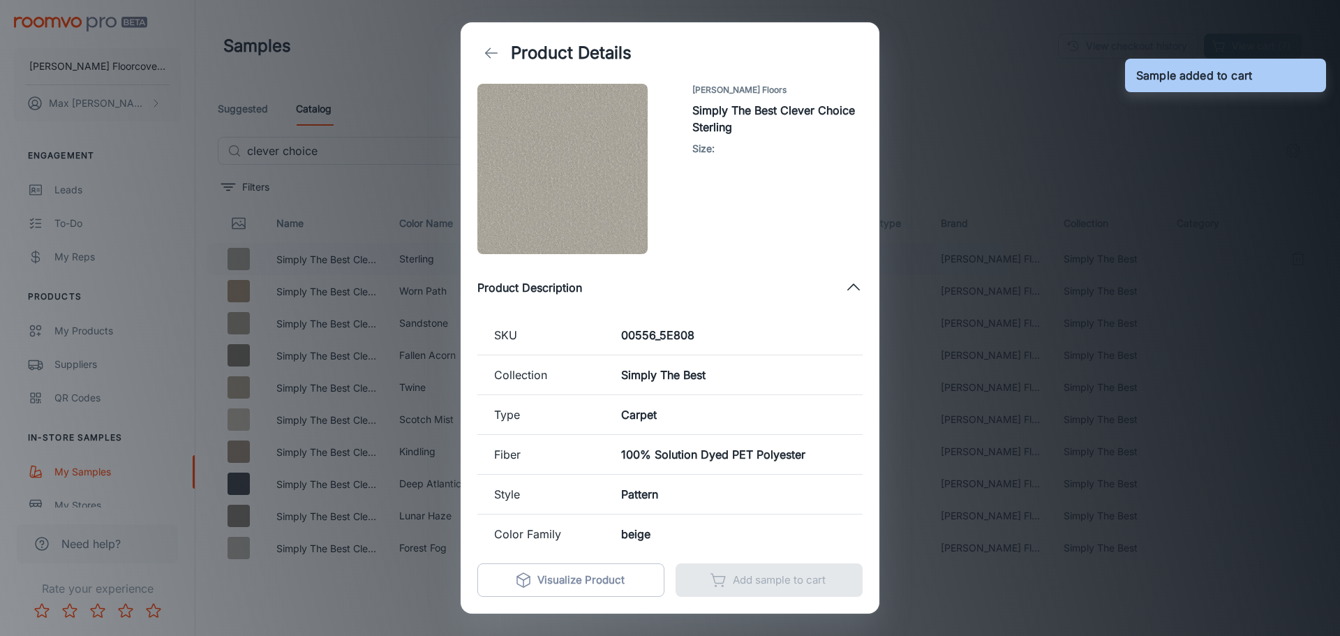
click at [961, 137] on div "Product Details [PERSON_NAME] Floors Simply The Best Clever Choice Sterling Siz…" at bounding box center [670, 318] width 1340 height 636
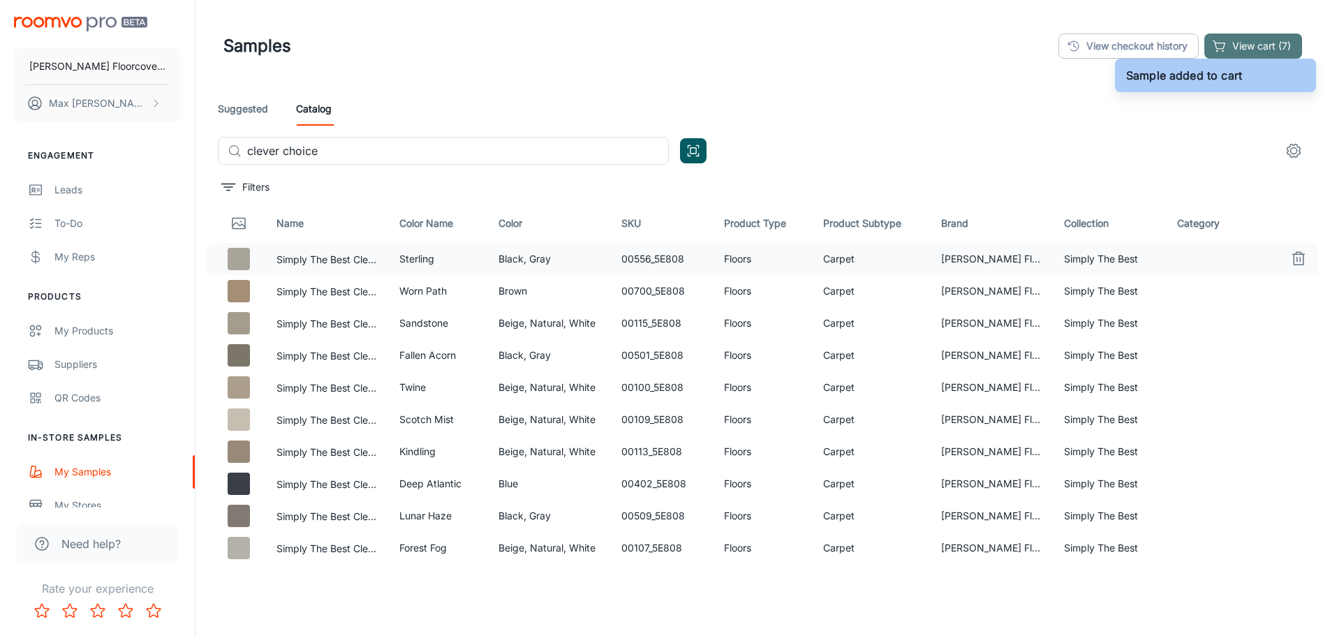
click at [1263, 40] on button "View cart (7)" at bounding box center [1253, 46] width 98 height 25
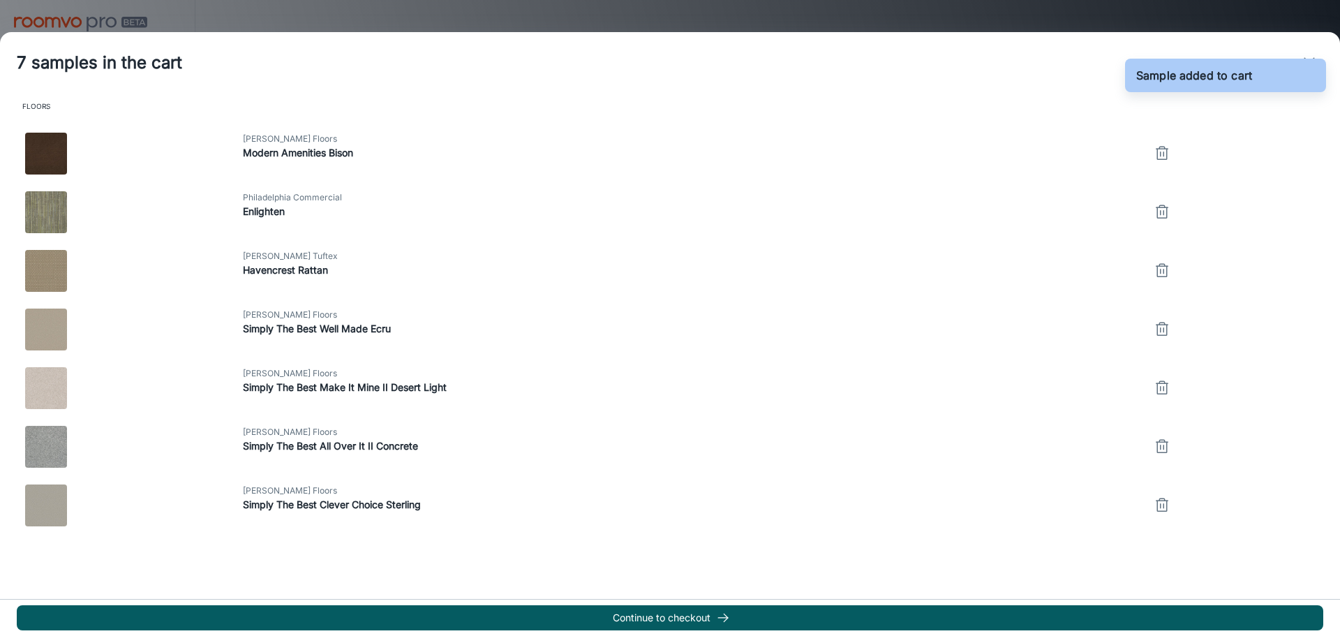
click at [631, 605] on div "Continue to checkout" at bounding box center [670, 617] width 1340 height 37
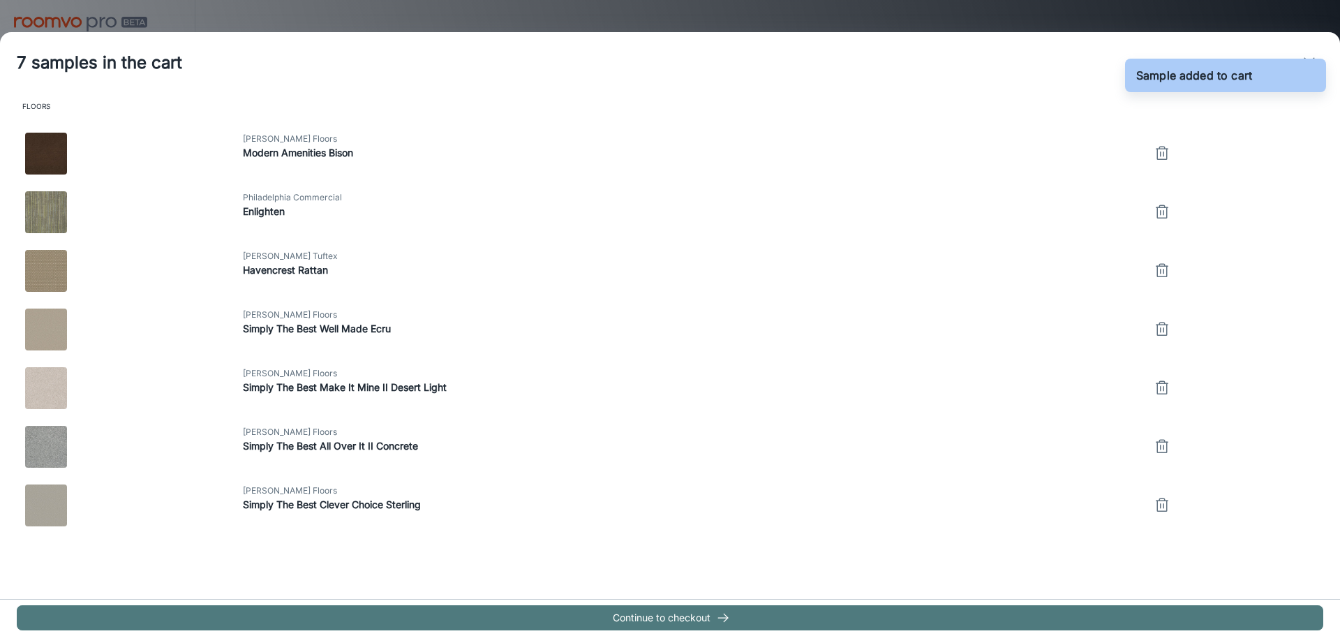
click at [633, 614] on button "Continue to checkout" at bounding box center [670, 617] width 1307 height 25
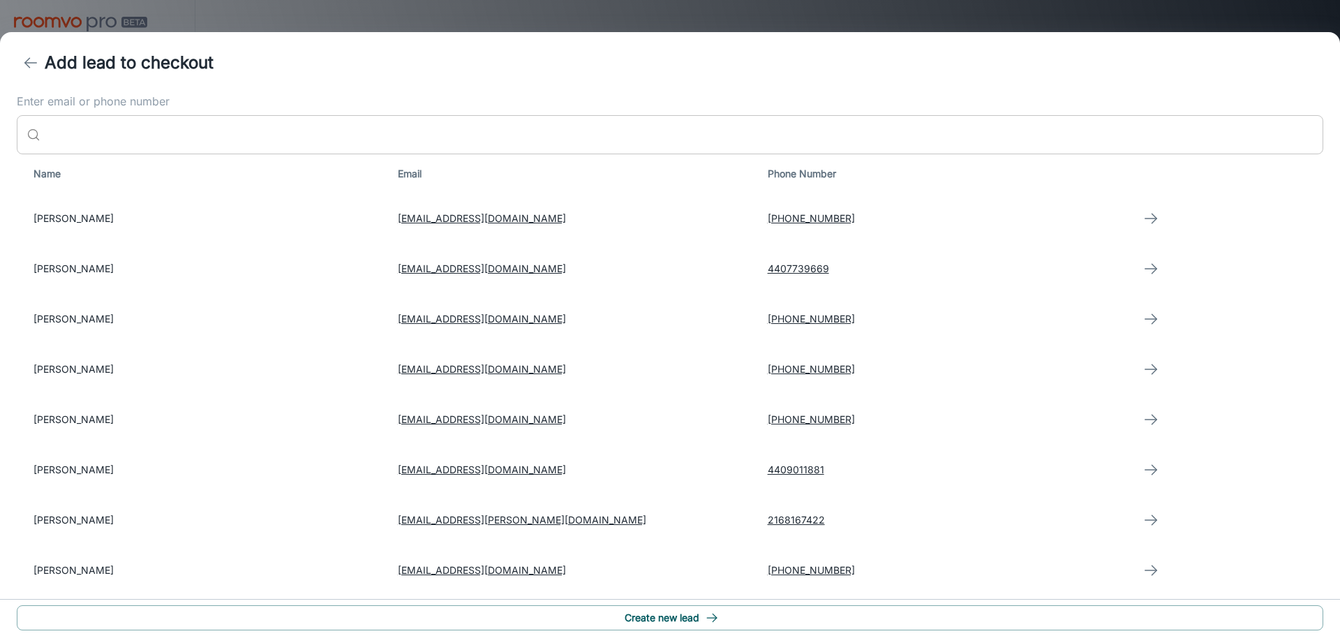
click at [277, 133] on input "Enter email or phone number" at bounding box center [685, 134] width 1278 height 39
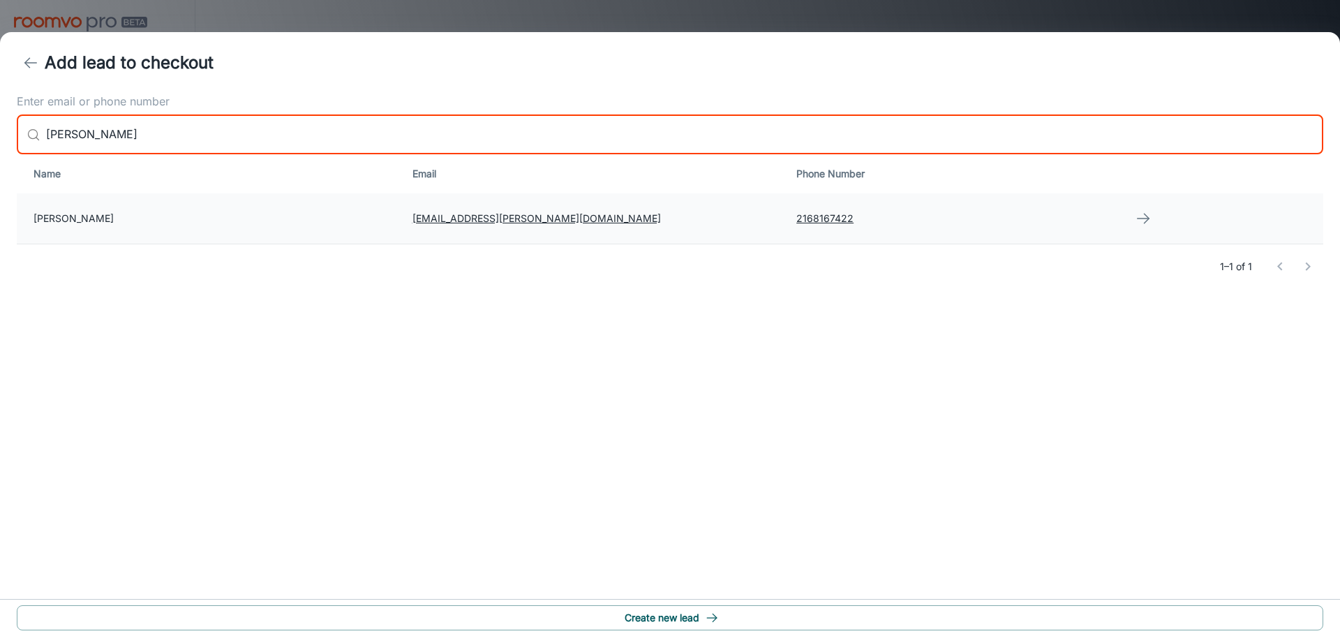
type input "[PERSON_NAME]"
click at [85, 214] on td "[PERSON_NAME]" at bounding box center [209, 218] width 385 height 50
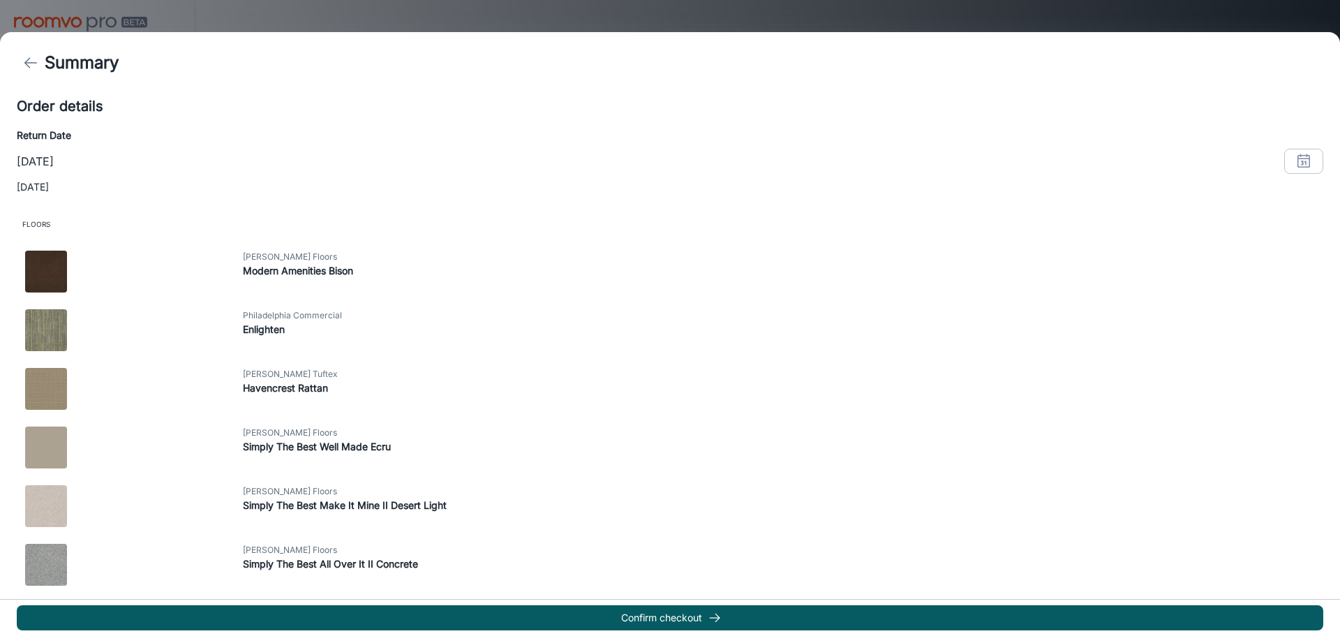
scroll to position [417, 0]
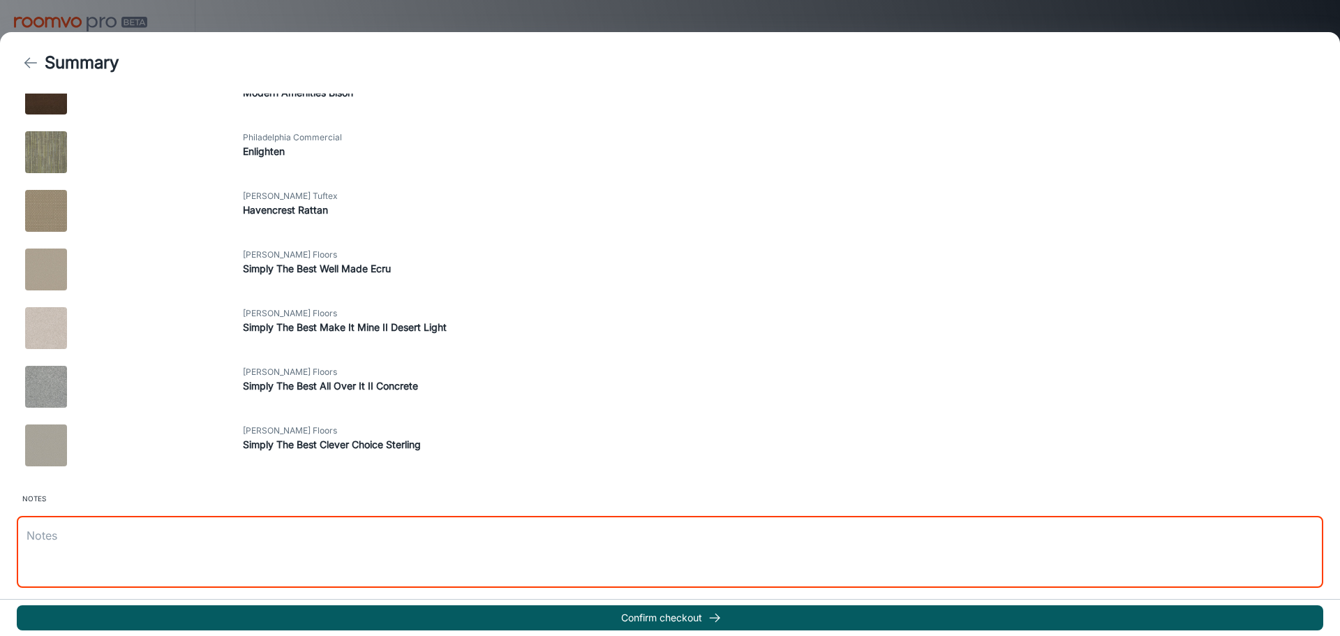
click at [241, 565] on textarea at bounding box center [670, 552] width 1287 height 48
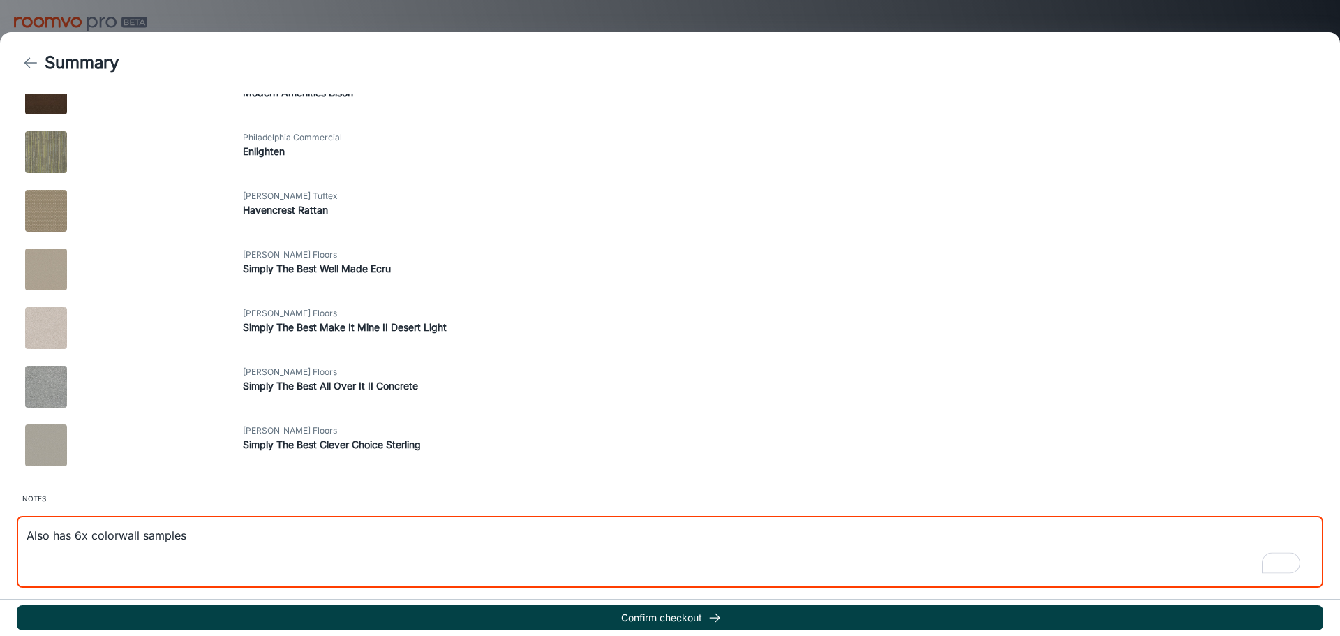
type textarea "Also has 6x colorwall samples"
click at [750, 619] on button "Confirm checkout" at bounding box center [670, 617] width 1307 height 25
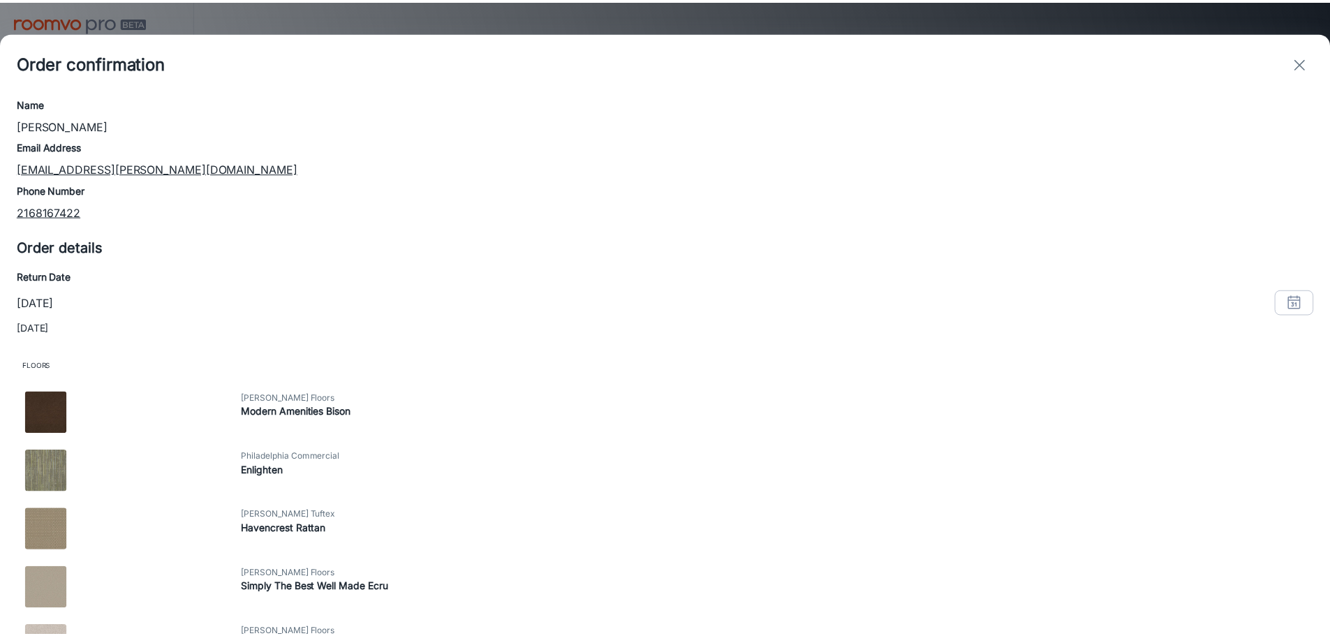
scroll to position [0, 0]
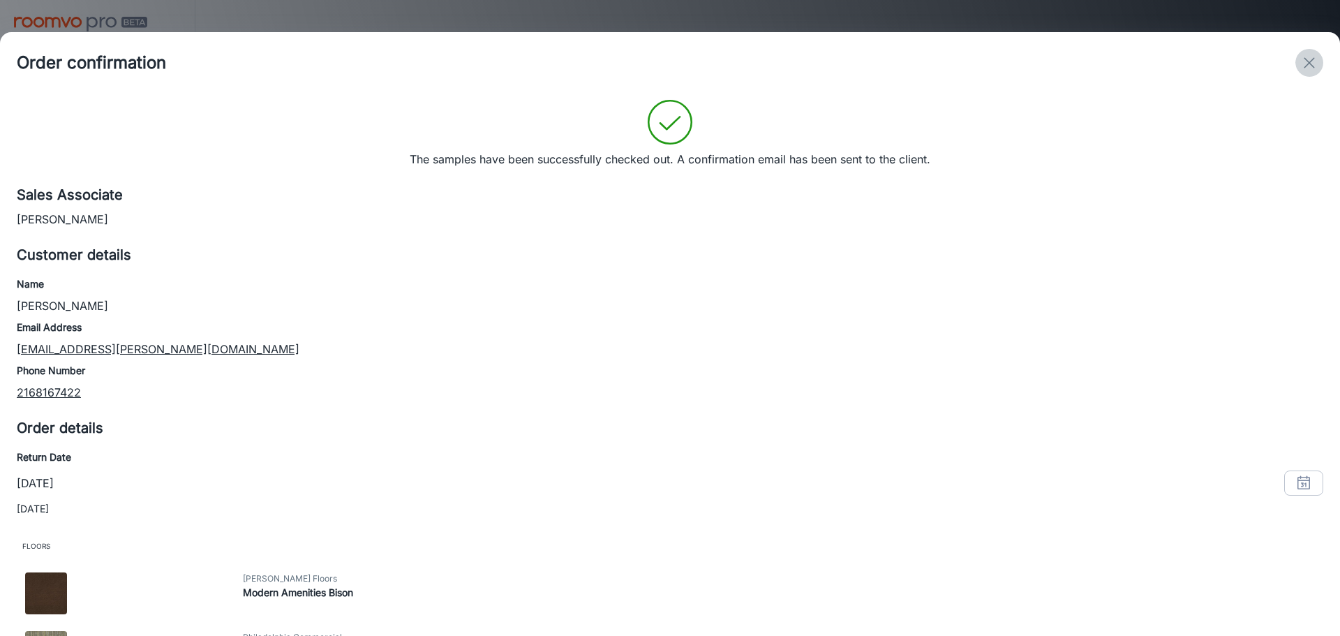
click at [1306, 64] on icon "exit" at bounding box center [1309, 62] width 17 height 17
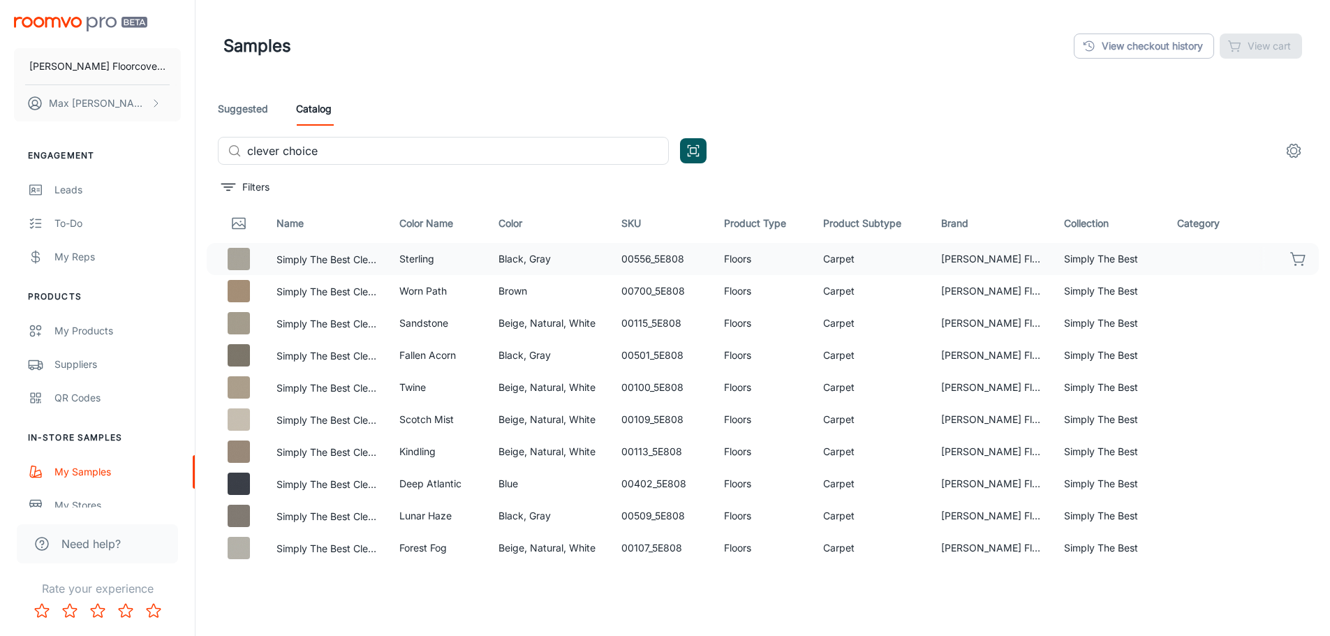
click at [1036, 140] on div "​ clever choice ​" at bounding box center [763, 151] width 1090 height 28
